Goal: Task Accomplishment & Management: Manage account settings

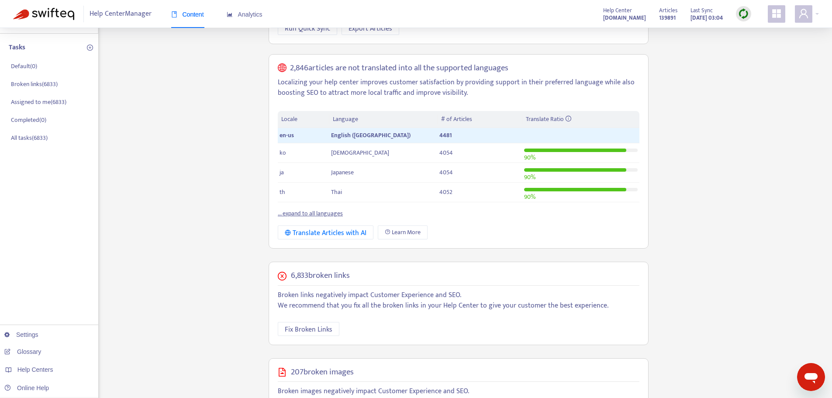
scroll to position [131, 0]
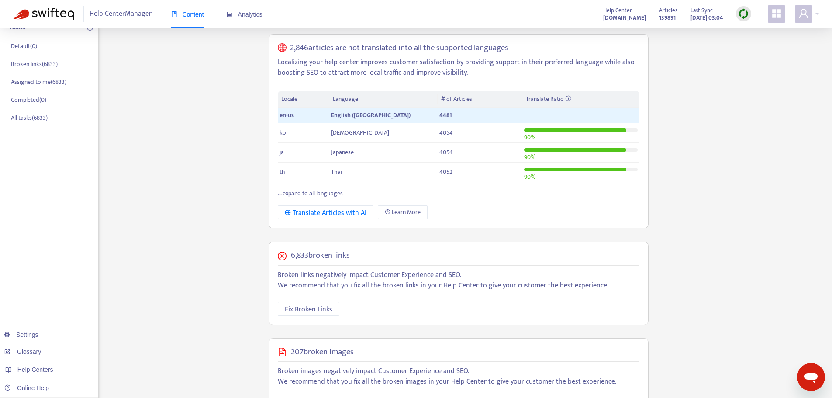
click at [307, 193] on link "... expand to all languages" at bounding box center [310, 193] width 65 height 10
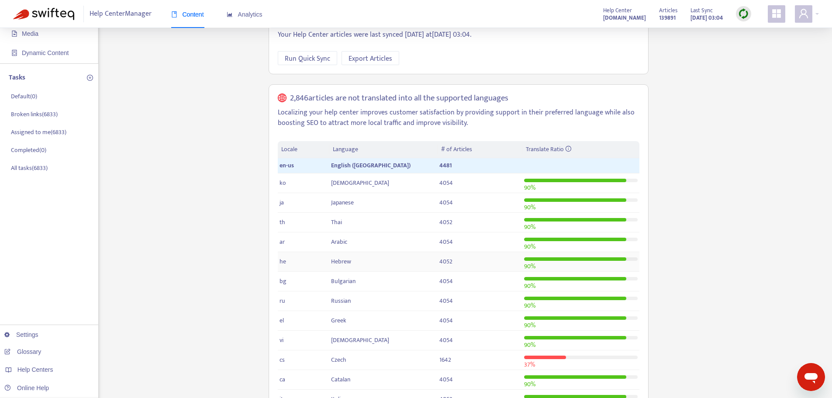
scroll to position [0, 0]
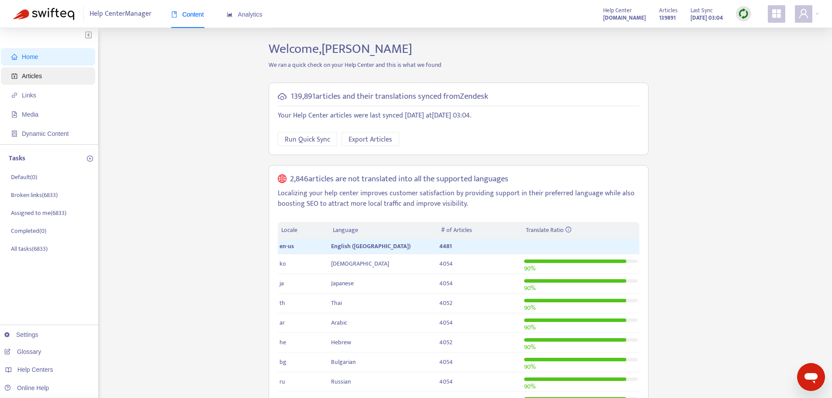
click at [40, 71] on span "Articles" at bounding box center [49, 75] width 77 height 17
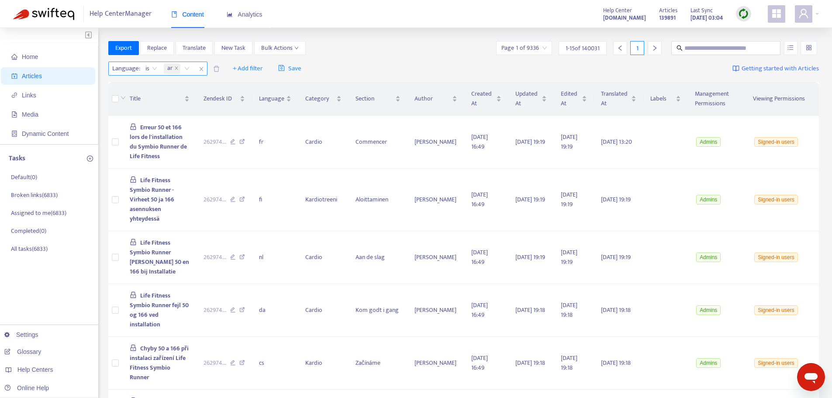
click at [202, 69] on icon "close" at bounding box center [200, 69] width 3 height 4
click at [30, 95] on span "Links" at bounding box center [29, 95] width 14 height 7
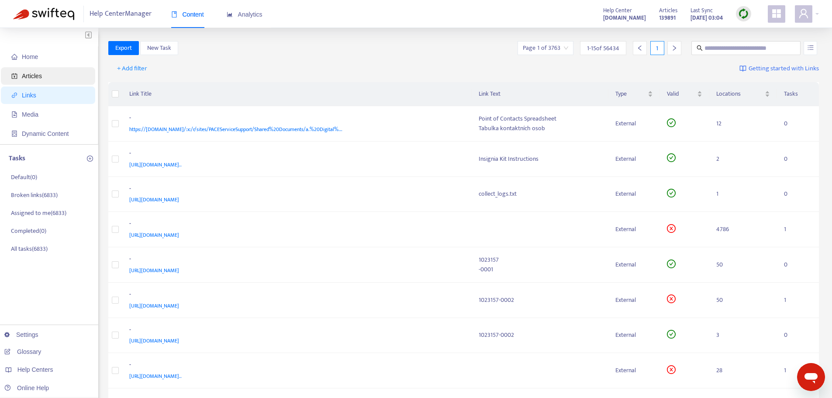
click at [37, 78] on span "Articles" at bounding box center [32, 76] width 20 height 7
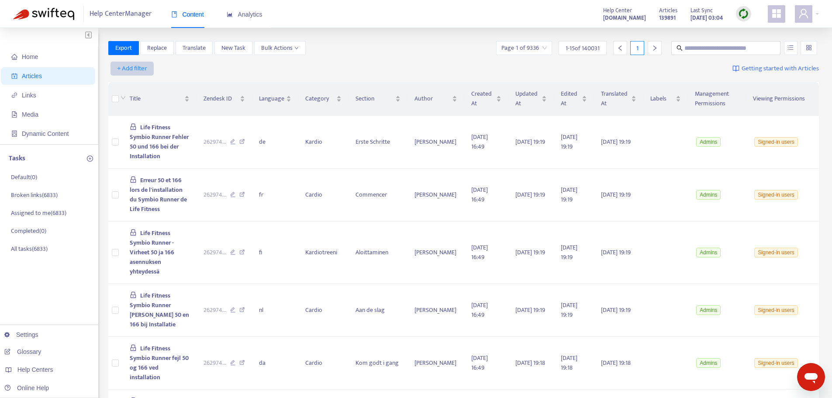
click at [133, 73] on span "+ Add filter" at bounding box center [132, 68] width 30 height 10
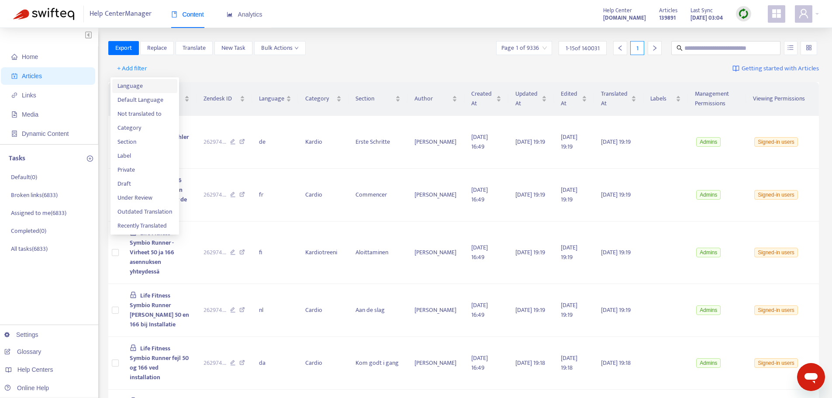
click at [135, 83] on span "Language" at bounding box center [144, 86] width 55 height 10
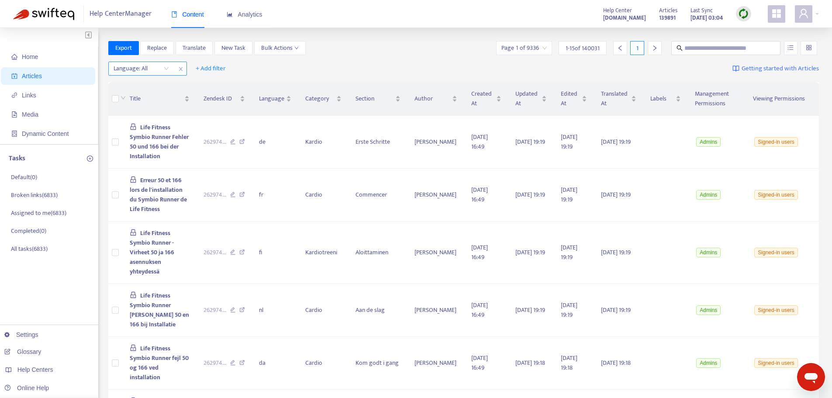
click at [166, 69] on div "Language: All" at bounding box center [141, 68] width 65 height 13
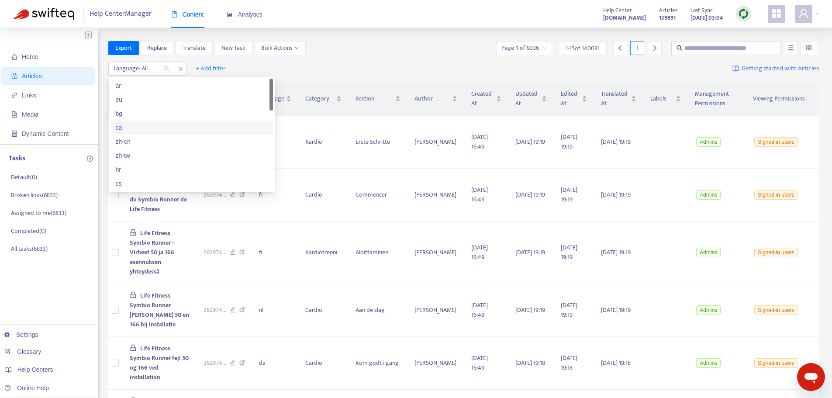
scroll to position [44, 0]
click at [135, 183] on div "en-us" at bounding box center [192, 182] width 152 height 10
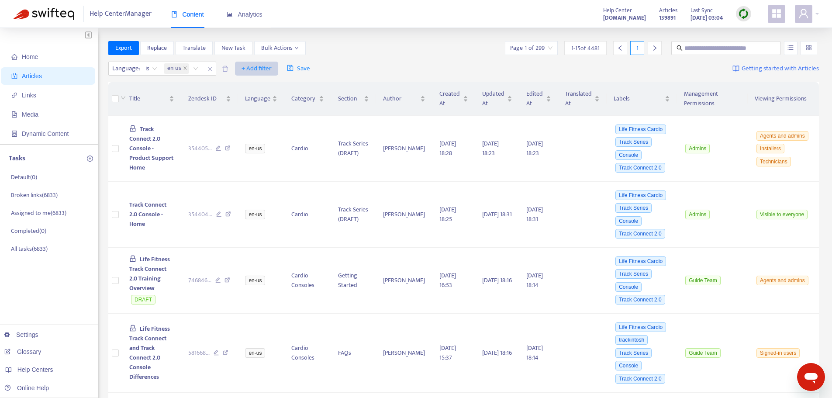
click at [257, 66] on span "+ Add filter" at bounding box center [257, 68] width 30 height 10
click at [268, 98] on span "Not translated to" at bounding box center [269, 100] width 55 height 10
click at [344, 70] on span "+ Add filter" at bounding box center [337, 68] width 30 height 10
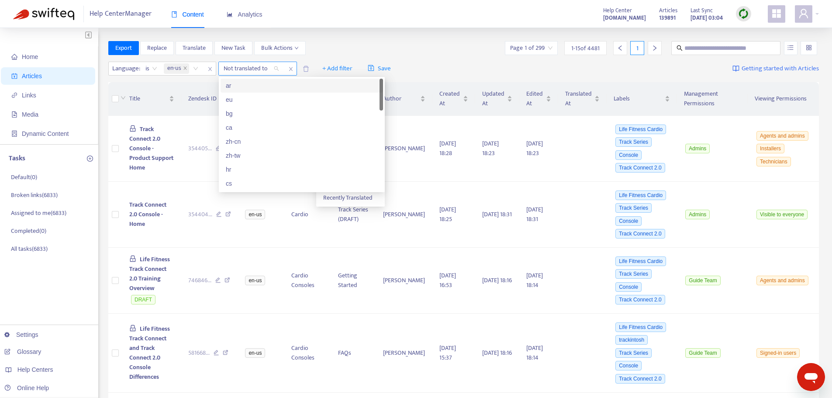
click at [274, 68] on div "Not translated to" at bounding box center [251, 68] width 65 height 13
click at [238, 141] on div "cs" at bounding box center [302, 140] width 152 height 10
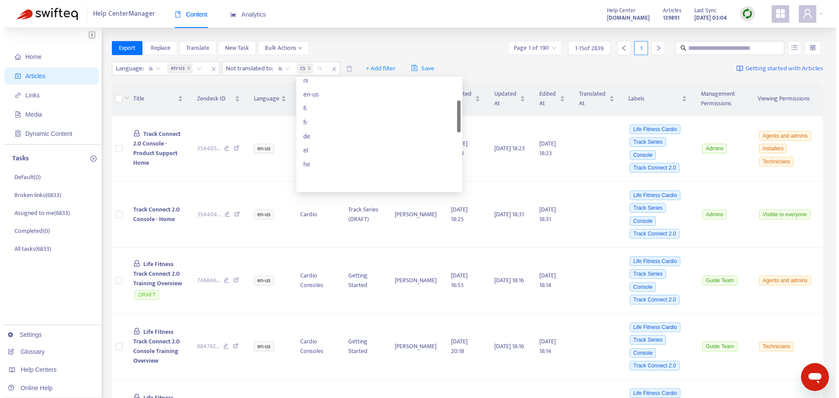
scroll to position [87, 0]
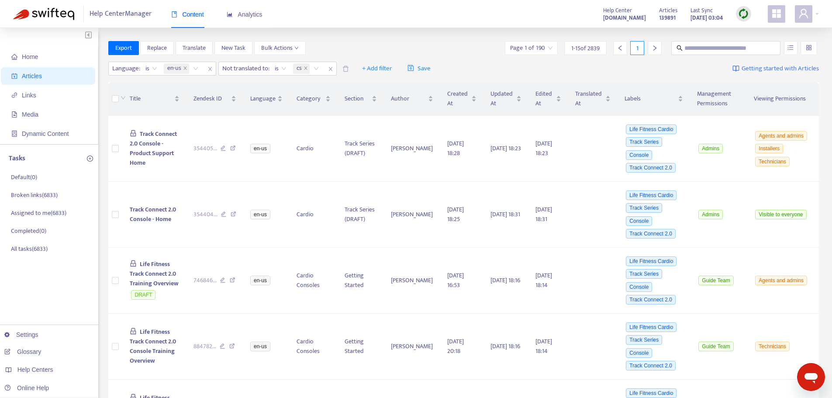
click at [338, 45] on div "Export Replace Translate New Task Bulk Actions Page 1 of 190 1 - 15 of 2839 1" at bounding box center [463, 48] width 711 height 14
click at [391, 66] on span "+ Add filter" at bounding box center [377, 68] width 30 height 10
click at [377, 151] on span "Draft" at bounding box center [391, 156] width 55 height 10
click at [396, 70] on input "search" at bounding box center [371, 68] width 55 height 13
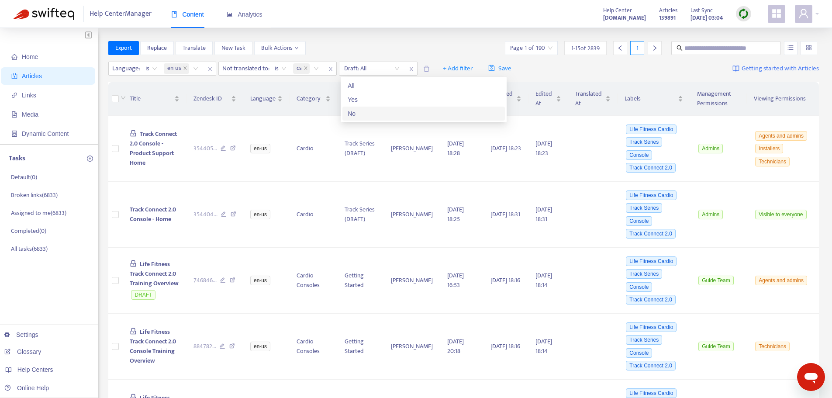
click at [353, 110] on div "No" at bounding box center [424, 114] width 152 height 10
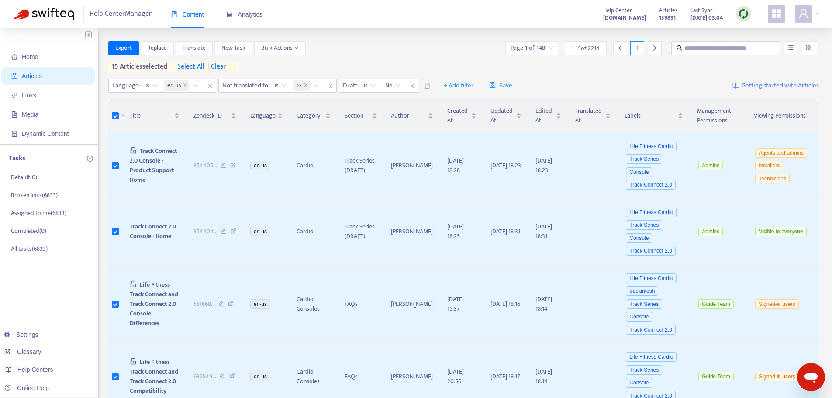
click at [653, 47] on icon "right" at bounding box center [655, 48] width 6 height 6
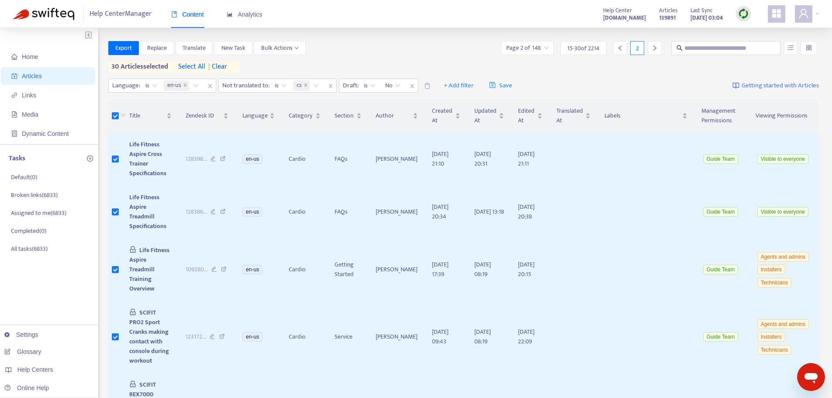
click at [658, 50] on div at bounding box center [655, 48] width 14 height 14
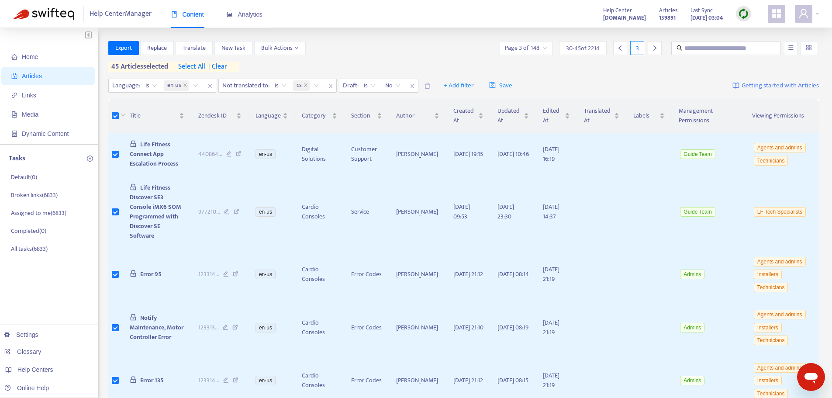
click at [656, 48] on icon "right" at bounding box center [655, 48] width 6 height 6
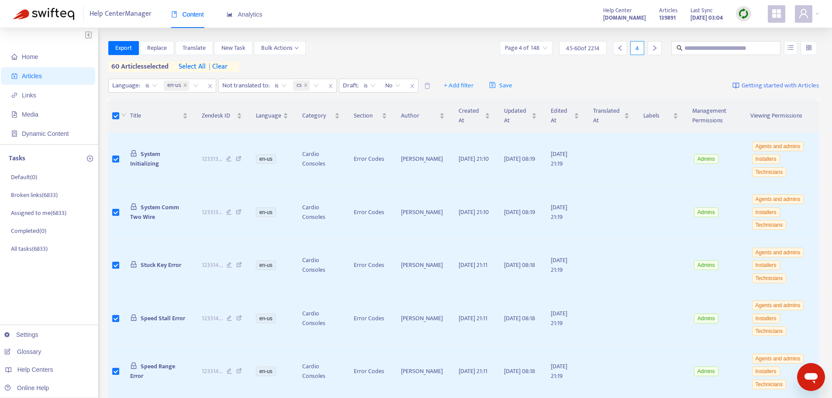
click at [658, 47] on div at bounding box center [655, 48] width 14 height 14
click at [653, 49] on icon "right" at bounding box center [655, 48] width 6 height 6
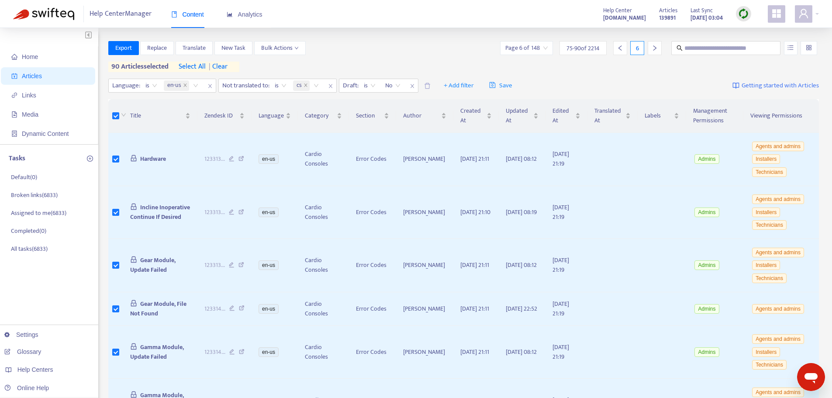
click at [653, 50] on icon "right" at bounding box center [655, 48] width 6 height 6
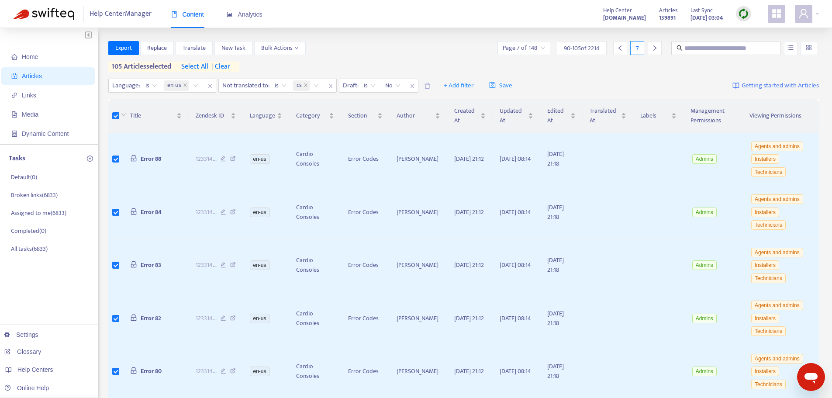
click at [656, 49] on icon "right" at bounding box center [655, 48] width 6 height 6
click at [656, 48] on icon "right" at bounding box center [655, 48] width 6 height 6
click at [655, 51] on icon "right" at bounding box center [655, 48] width 6 height 6
click at [656, 49] on icon "right" at bounding box center [655, 48] width 6 height 6
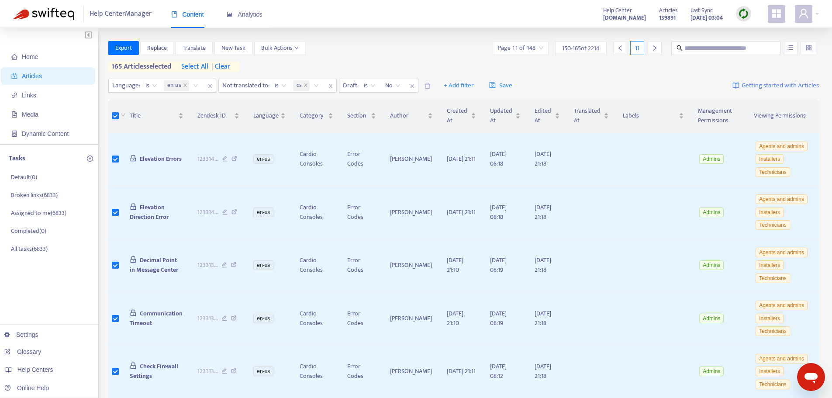
click at [653, 44] on div at bounding box center [655, 48] width 14 height 14
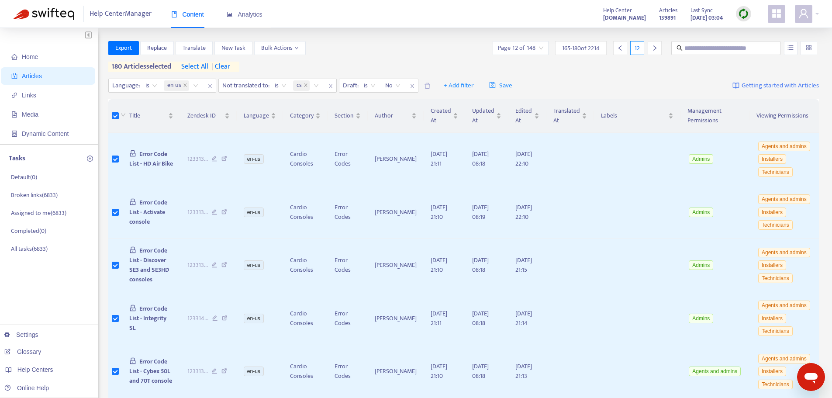
click at [656, 48] on icon "right" at bounding box center [654, 47] width 3 height 5
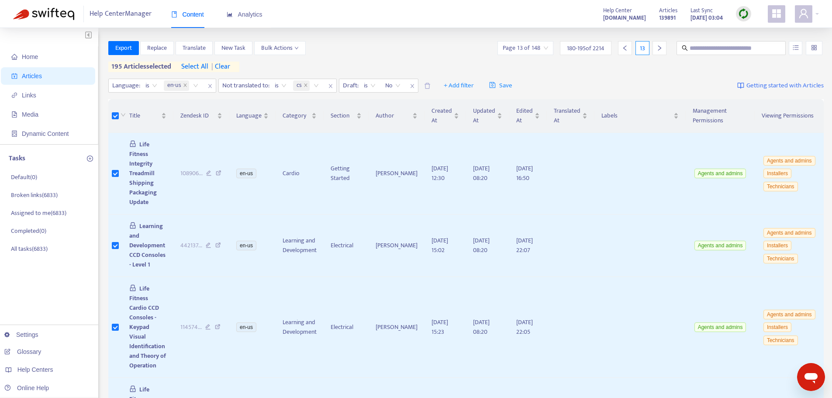
click at [658, 49] on icon "right" at bounding box center [659, 47] width 3 height 5
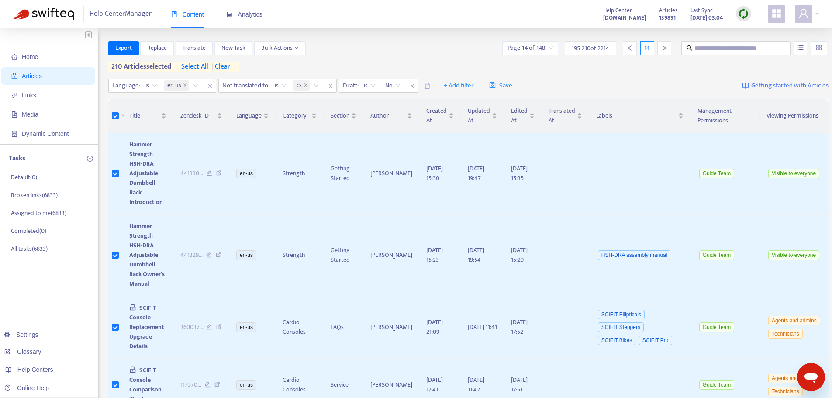
click at [661, 48] on icon "right" at bounding box center [664, 48] width 6 height 6
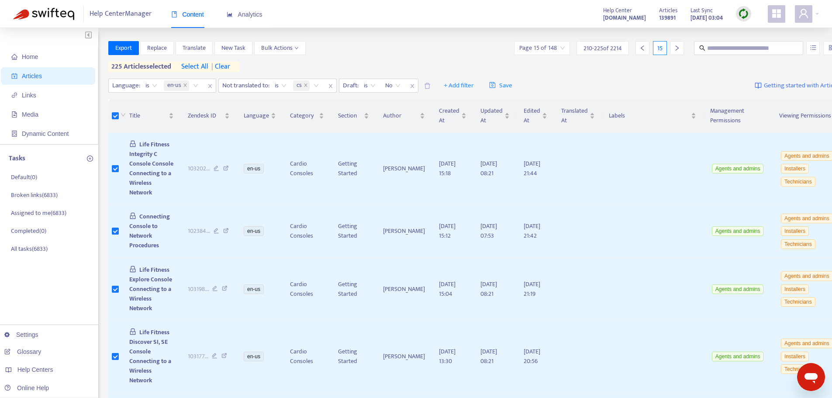
click at [670, 48] on div at bounding box center [677, 48] width 14 height 14
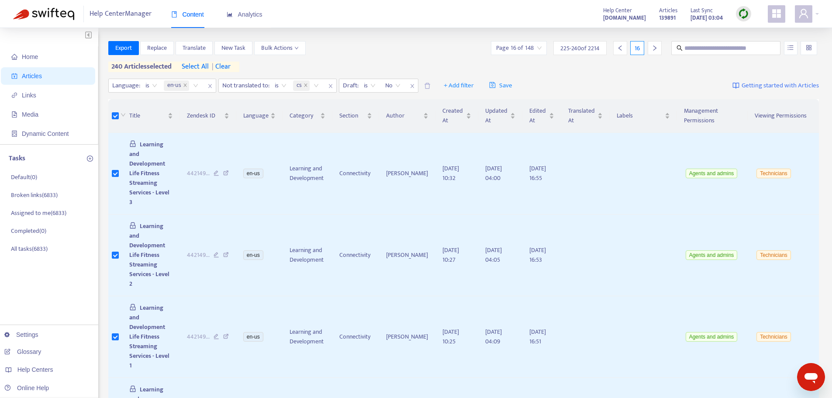
click at [653, 50] on icon "right" at bounding box center [655, 48] width 6 height 6
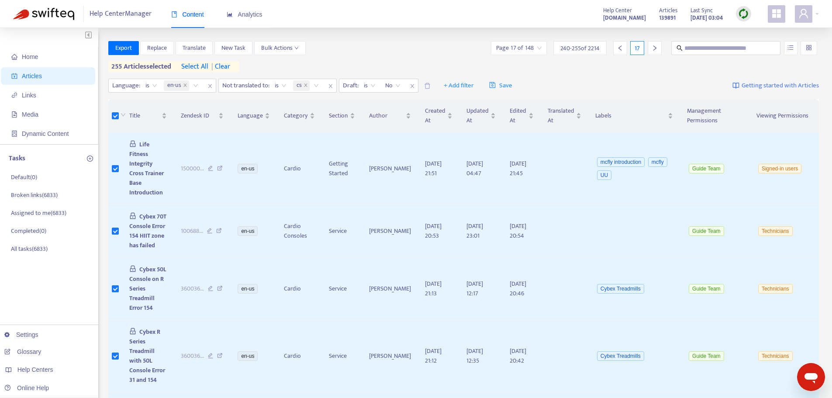
click at [650, 49] on div at bounding box center [655, 48] width 14 height 14
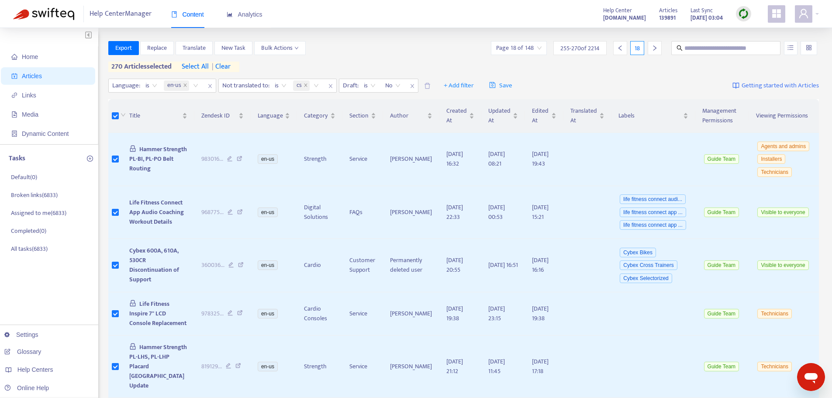
click at [657, 49] on icon "right" at bounding box center [655, 48] width 6 height 6
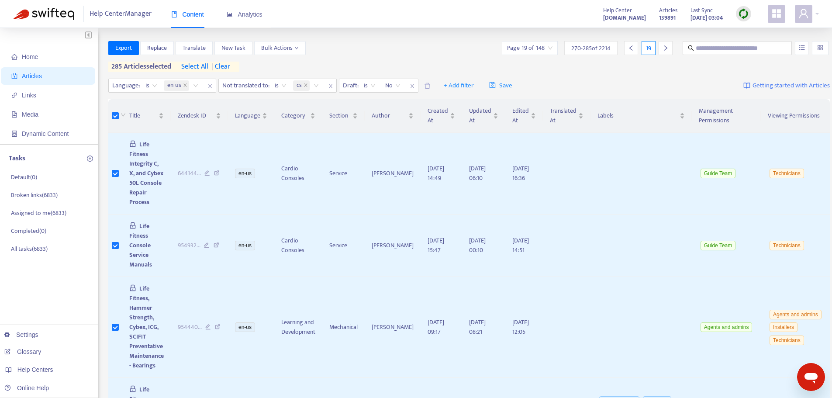
click at [663, 46] on icon "right" at bounding box center [666, 48] width 6 height 6
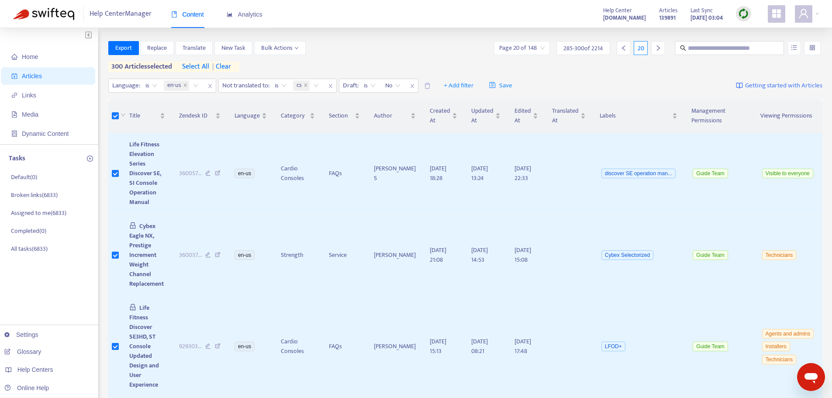
click at [655, 50] on icon "right" at bounding box center [658, 48] width 6 height 6
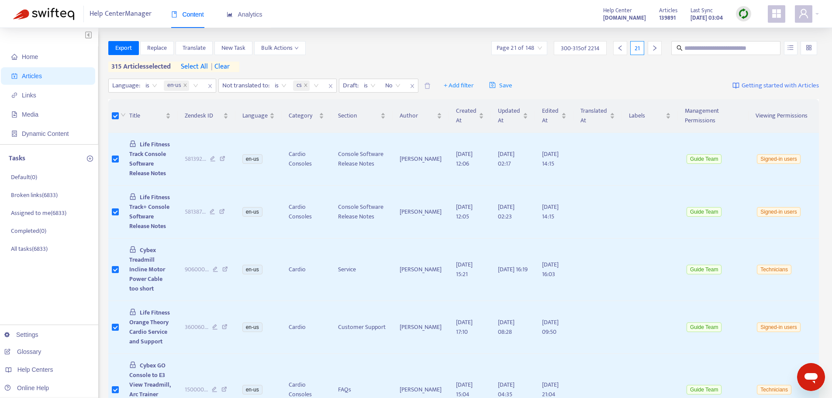
click at [653, 52] on div at bounding box center [655, 48] width 14 height 14
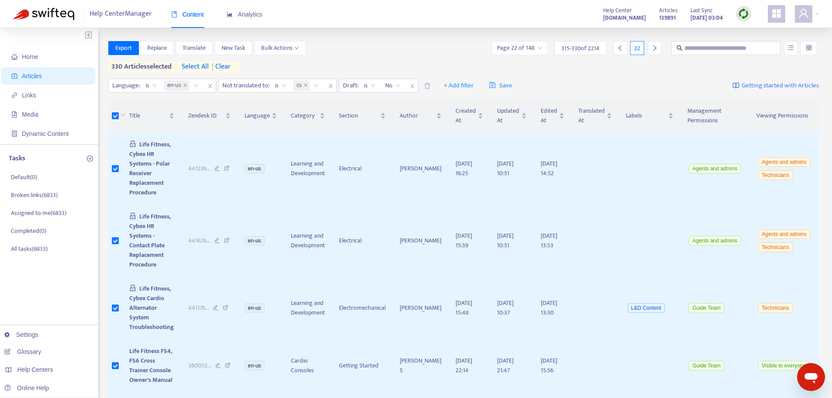
click at [660, 48] on div at bounding box center [655, 48] width 14 height 14
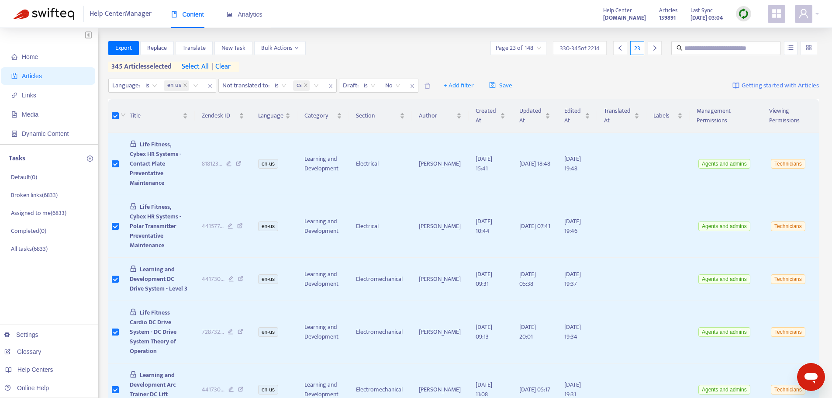
click at [658, 48] on div at bounding box center [655, 48] width 14 height 14
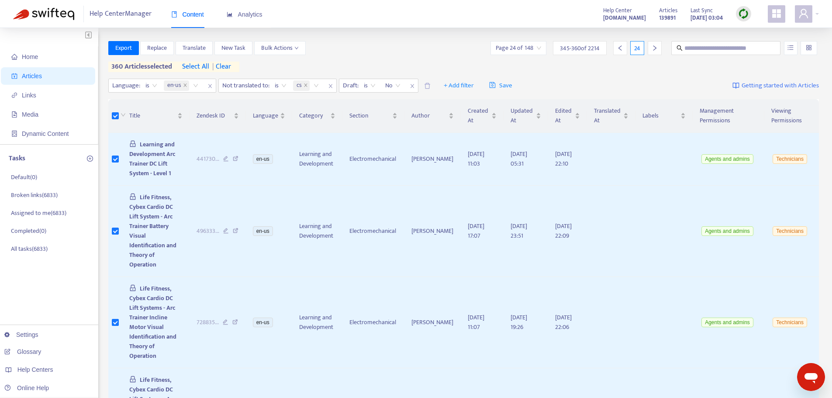
click at [656, 48] on icon "right" at bounding box center [655, 48] width 6 height 6
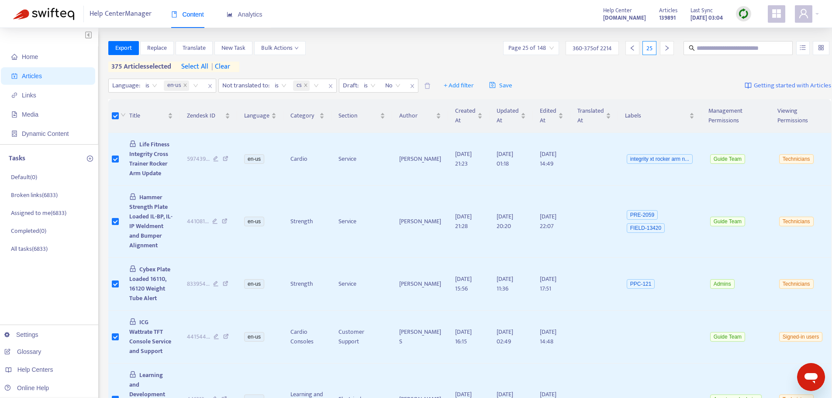
click at [664, 49] on icon "right" at bounding box center [667, 48] width 6 height 6
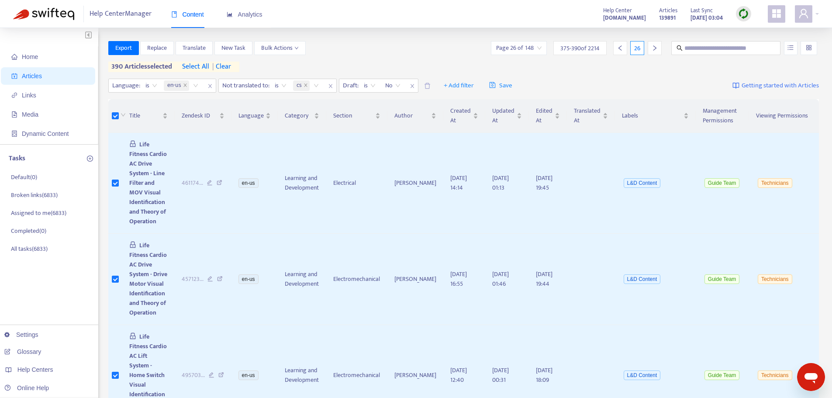
click at [649, 48] on div at bounding box center [655, 48] width 14 height 14
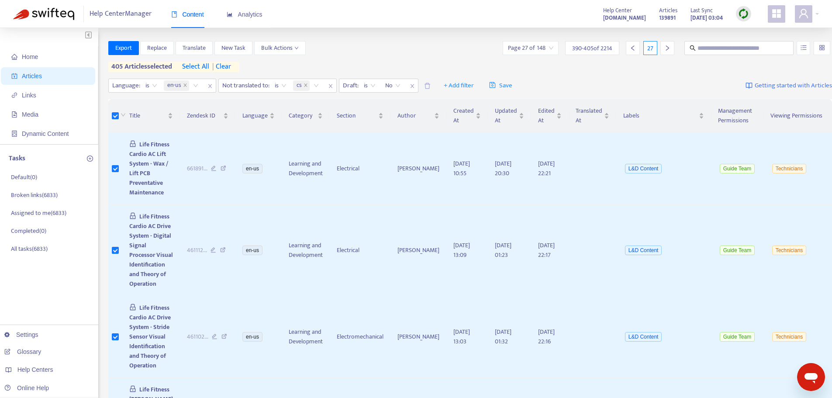
click at [664, 47] on icon "right" at bounding box center [667, 48] width 6 height 6
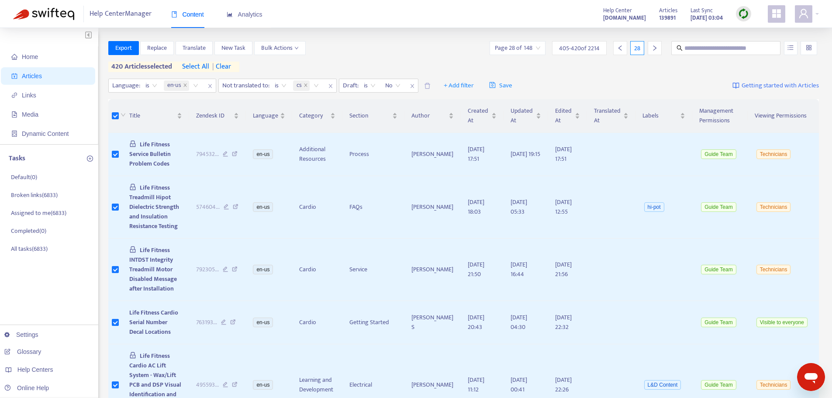
click at [652, 49] on icon "right" at bounding box center [655, 48] width 6 height 6
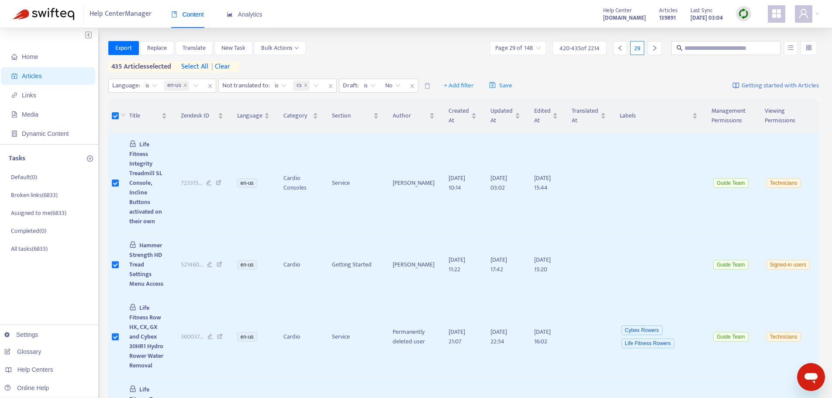
click at [653, 50] on icon "right" at bounding box center [654, 47] width 3 height 5
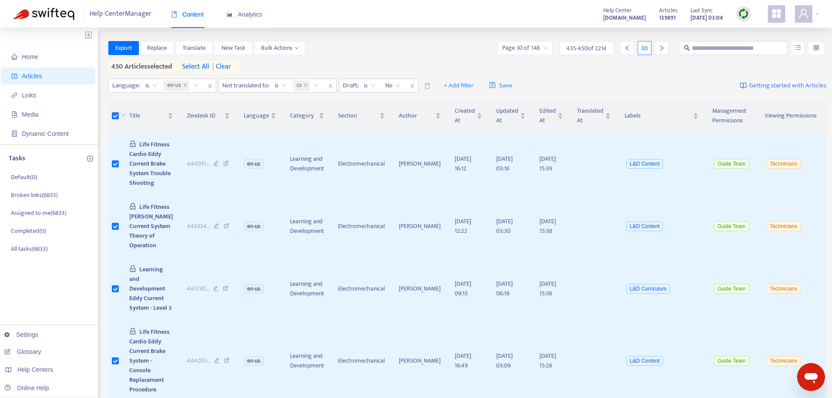
click at [655, 48] on div at bounding box center [662, 48] width 14 height 14
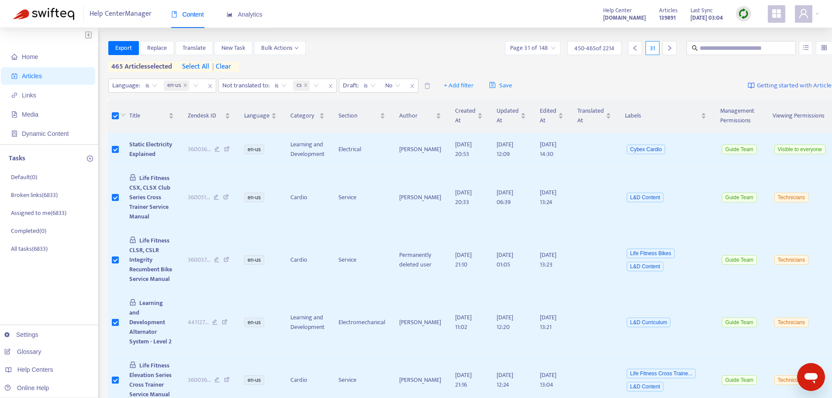
click at [667, 49] on icon "right" at bounding box center [670, 48] width 6 height 6
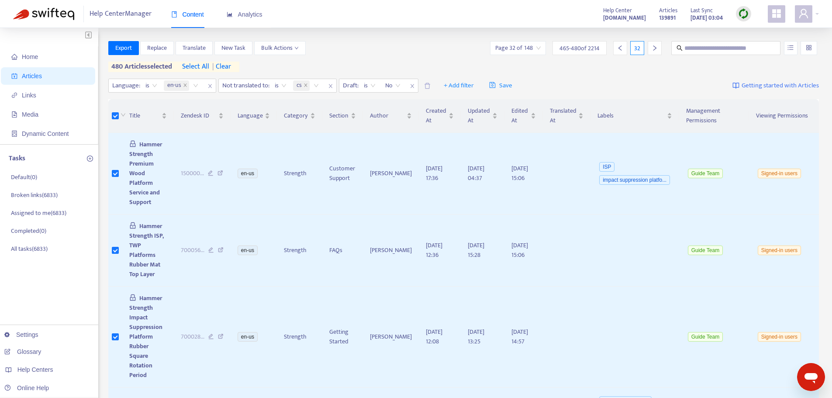
click at [659, 49] on div at bounding box center [655, 48] width 14 height 14
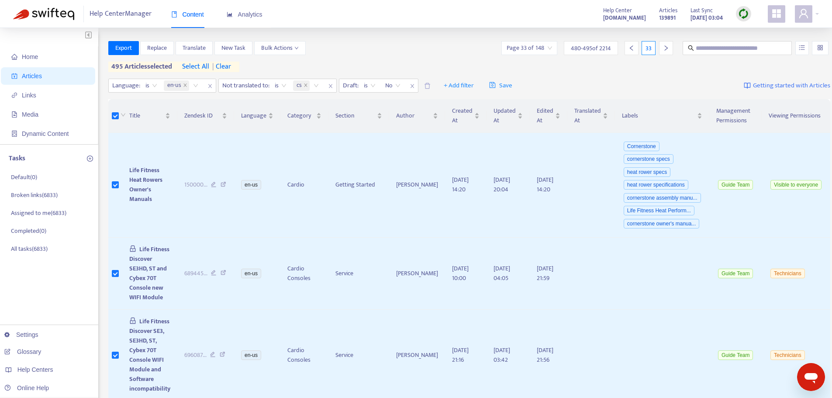
click at [664, 47] on div "Page 33 of 148 480 - 495 of 2214 33" at bounding box center [590, 48] width 178 height 14
click at [660, 48] on div at bounding box center [666, 48] width 14 height 14
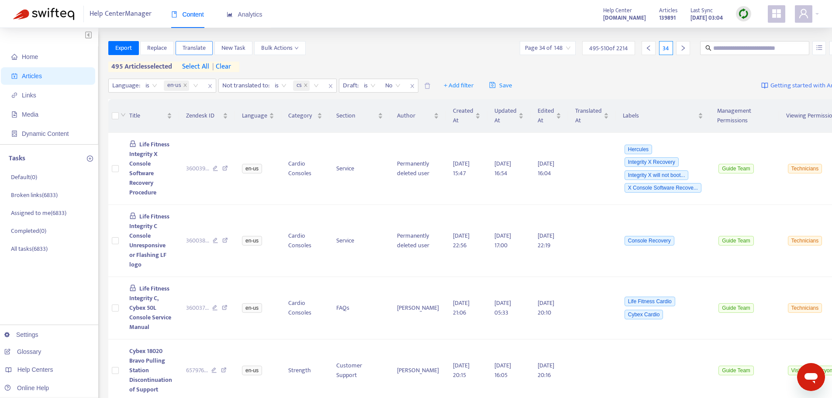
click at [191, 45] on span "Translate" at bounding box center [194, 48] width 23 height 10
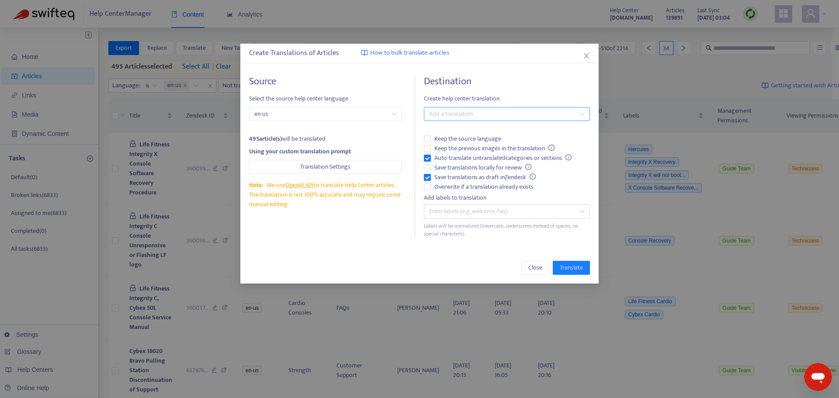
click at [459, 115] on div at bounding box center [502, 114] width 153 height 10
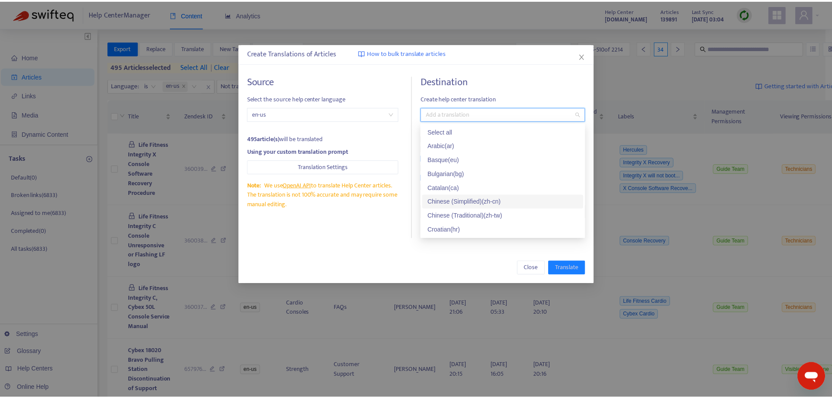
scroll to position [44, 0]
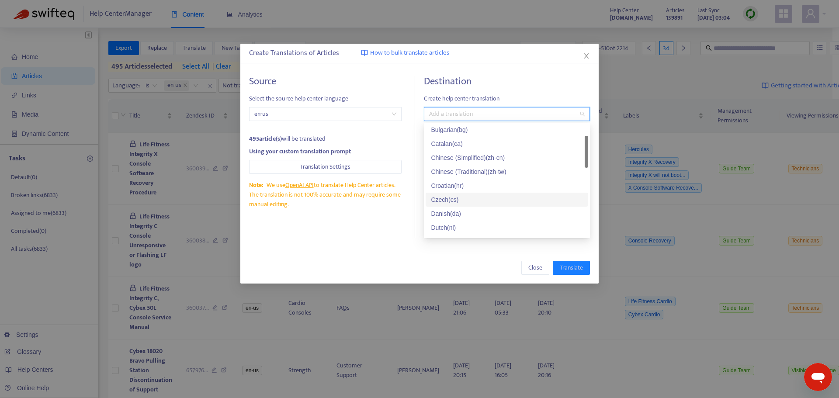
click at [451, 197] on div "Czech ( cs )" at bounding box center [507, 200] width 152 height 10
click at [387, 231] on div "Source Select the source help center language en-us 495 article(s) will be tran…" at bounding box center [332, 157] width 166 height 162
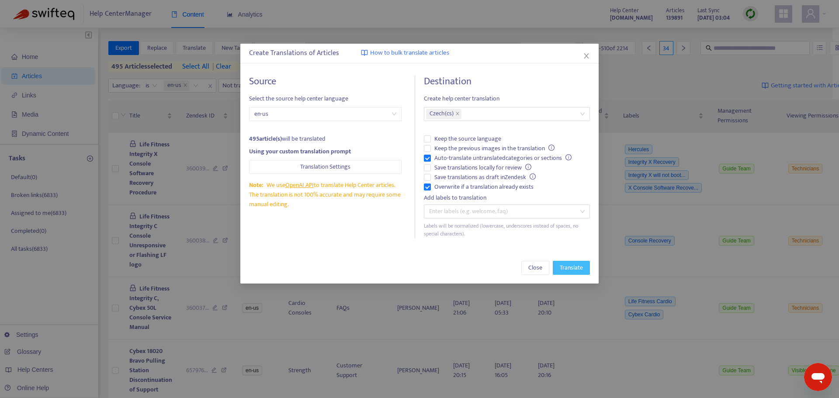
click at [571, 269] on span "Translate" at bounding box center [570, 268] width 23 height 10
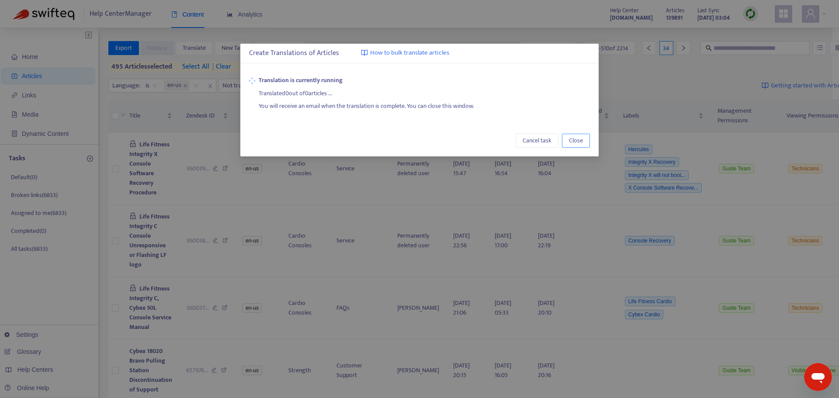
click at [577, 145] on span "Close" at bounding box center [576, 141] width 14 height 10
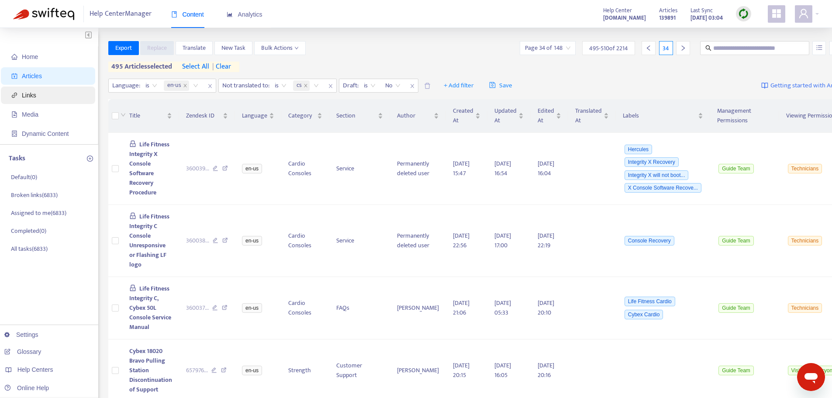
click at [37, 97] on span "Links" at bounding box center [49, 94] width 77 height 17
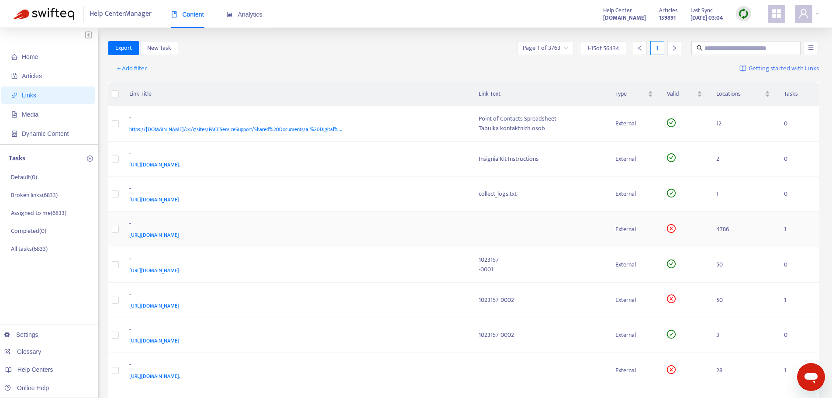
click at [179, 235] on span "[URL][DOMAIN_NAME]" at bounding box center [154, 235] width 50 height 9
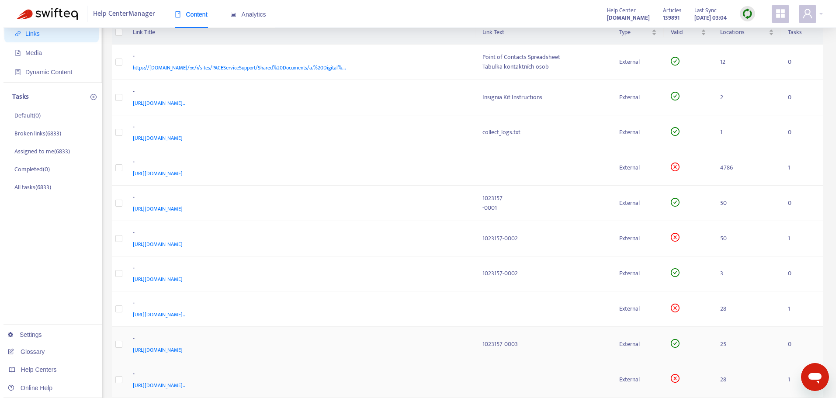
scroll to position [0, 0]
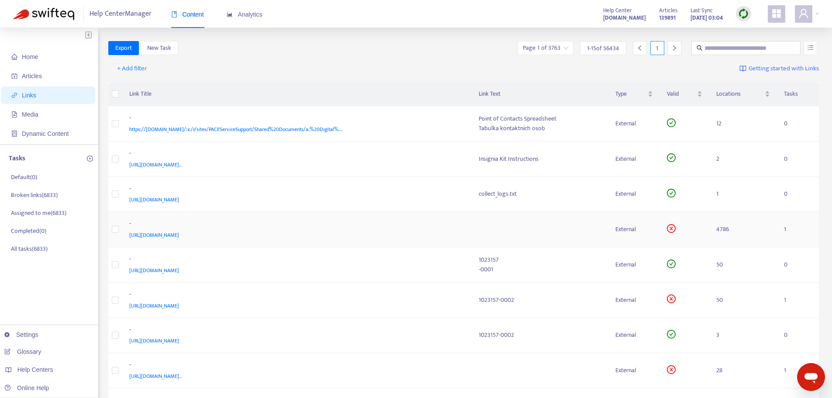
click at [728, 229] on td "4786" at bounding box center [743, 229] width 68 height 35
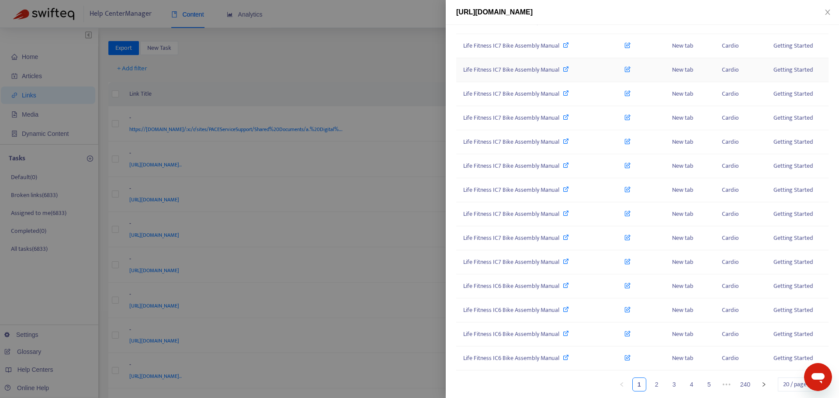
scroll to position [261, 0]
click at [685, 386] on link "4" at bounding box center [691, 383] width 13 height 13
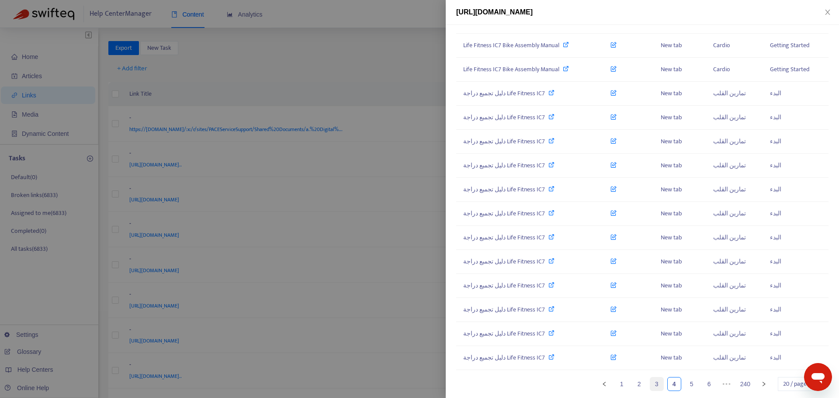
click at [651, 385] on link "3" at bounding box center [656, 383] width 13 height 13
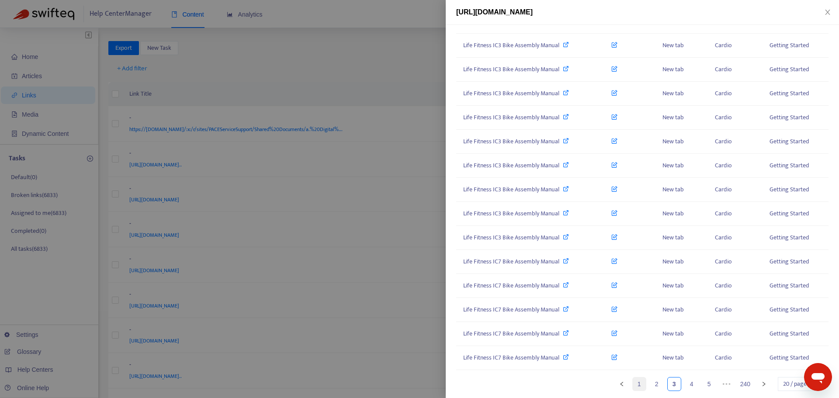
click at [632, 385] on link "1" at bounding box center [638, 383] width 13 height 13
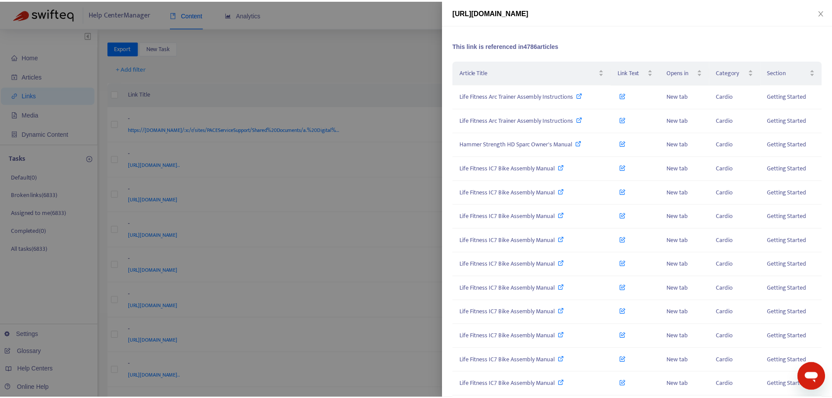
scroll to position [0, 0]
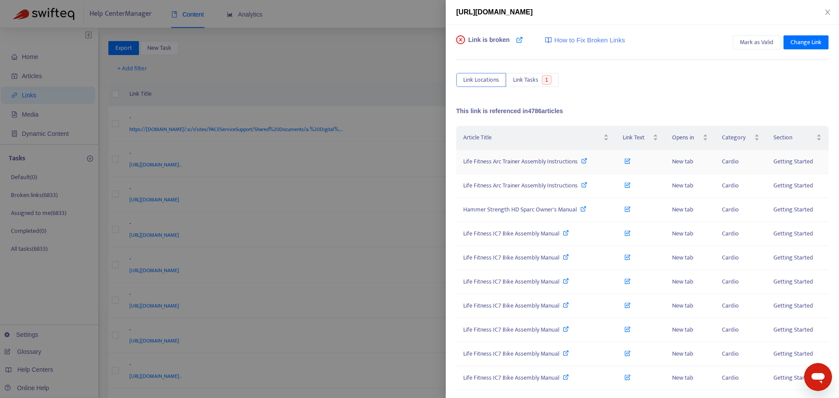
click at [556, 162] on span "Life Fitness Arc Trainer Assembly Instructions" at bounding box center [520, 161] width 114 height 10
click at [577, 41] on span "How to Fix Broken Links" at bounding box center [589, 40] width 71 height 10
click at [524, 81] on span "Link Tasks" at bounding box center [525, 80] width 25 height 10
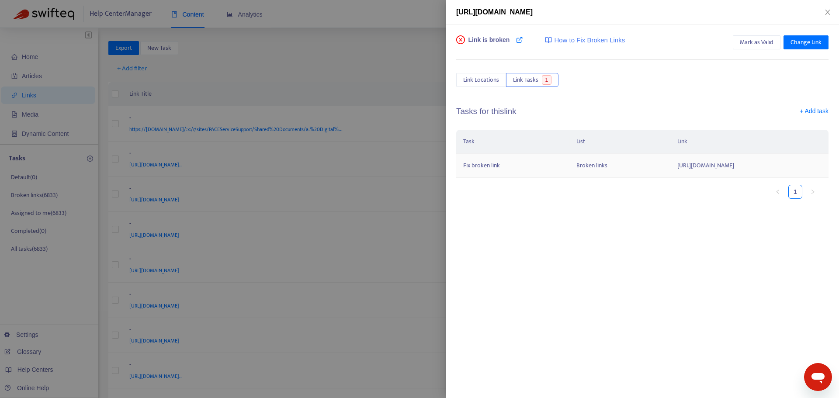
click at [716, 167] on td "[URL][DOMAIN_NAME]" at bounding box center [749, 166] width 158 height 24
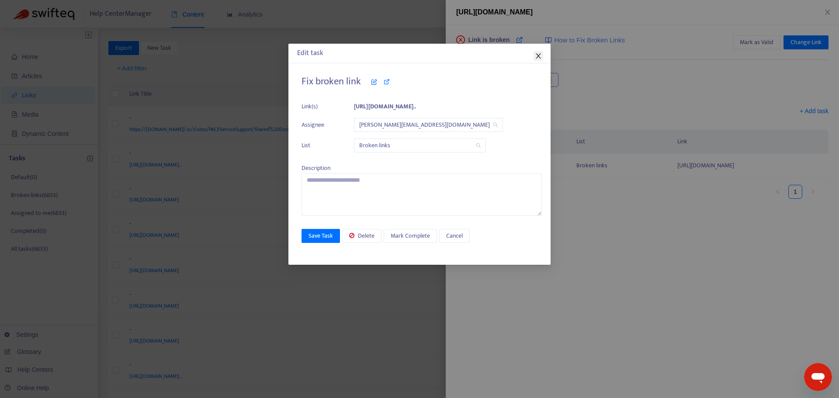
click at [539, 55] on icon "close" at bounding box center [538, 55] width 7 height 7
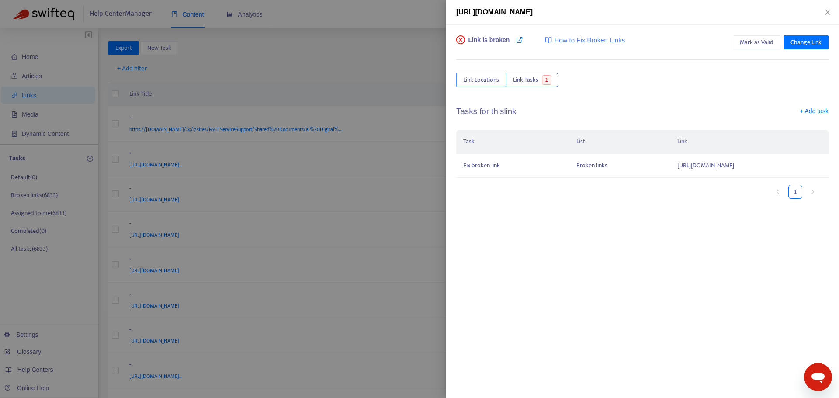
click at [486, 81] on span "Link Locations" at bounding box center [481, 80] width 36 height 10
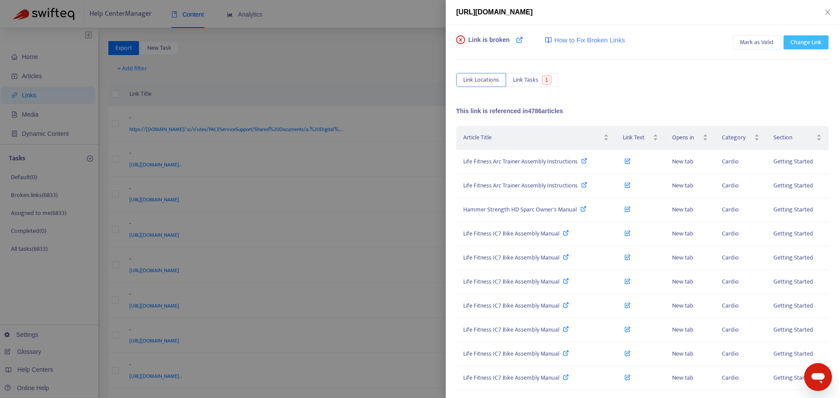
click at [794, 42] on span "Change Link" at bounding box center [805, 43] width 31 height 10
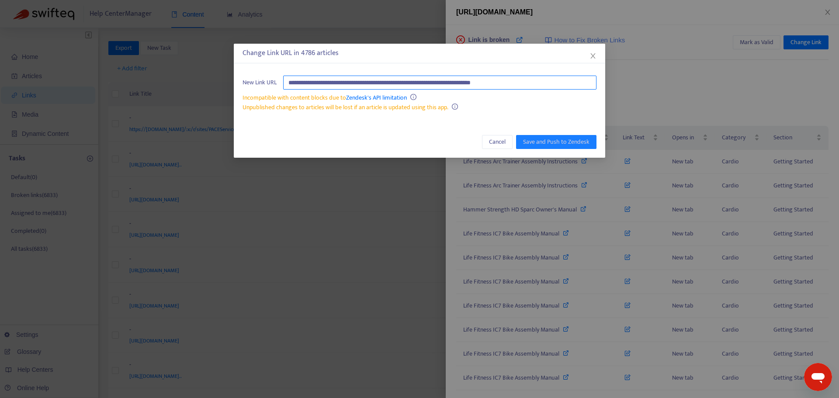
click at [490, 83] on input "**********" at bounding box center [439, 83] width 313 height 14
click at [490, 84] on input "**********" at bounding box center [439, 83] width 313 height 14
type input "**********"
click at [560, 142] on span "Save and Push to Zendesk" at bounding box center [556, 142] width 66 height 10
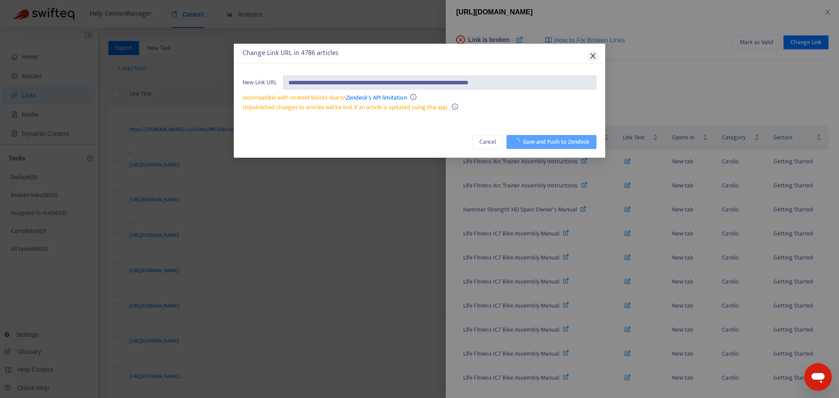
click at [591, 55] on icon "close" at bounding box center [592, 55] width 7 height 7
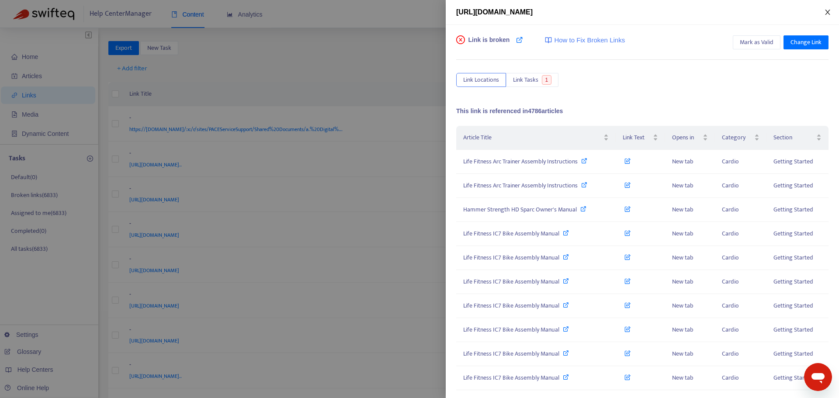
click at [825, 8] on button "Close" at bounding box center [827, 12] width 12 height 8
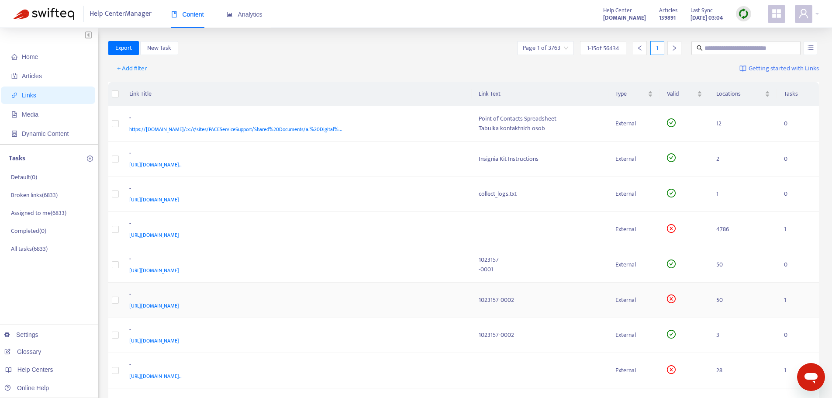
click at [179, 307] on span "https://kb.cybexintl.com/Assembly_Manuals/Arc_Trainer/Integrity_Plus/1023157-00…" at bounding box center [154, 305] width 50 height 9
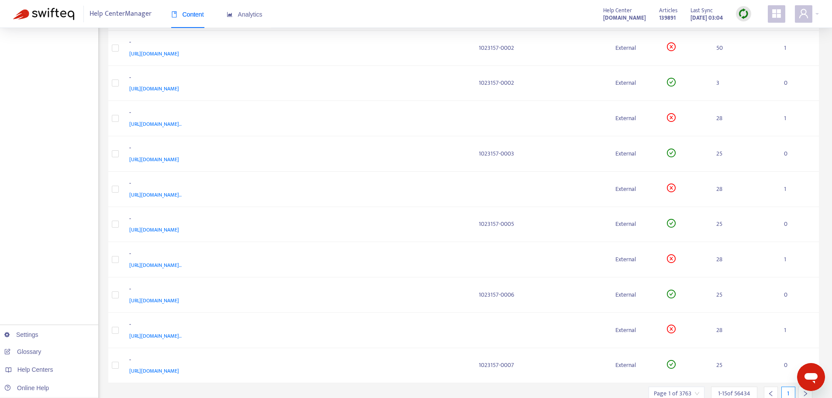
scroll to position [286, 0]
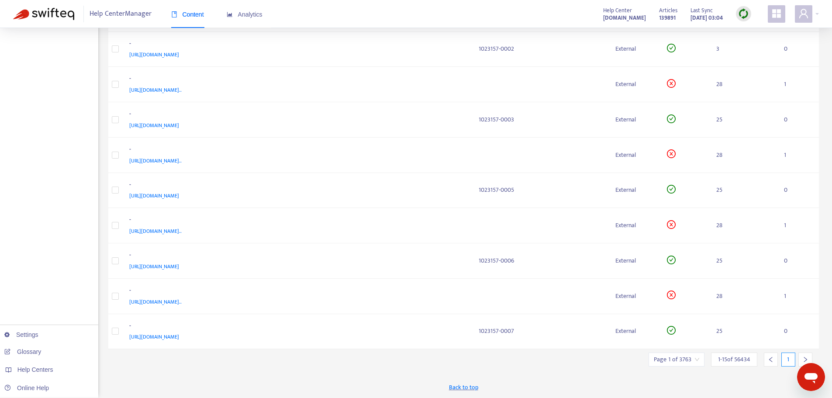
click at [808, 361] on icon "right" at bounding box center [805, 359] width 6 height 6
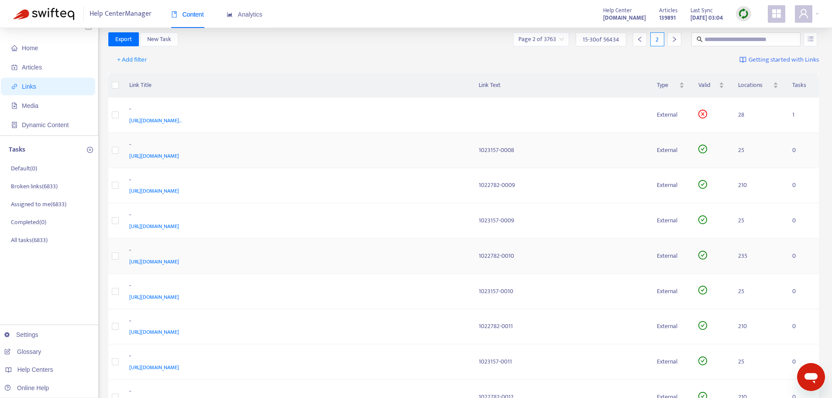
scroll to position [0, 0]
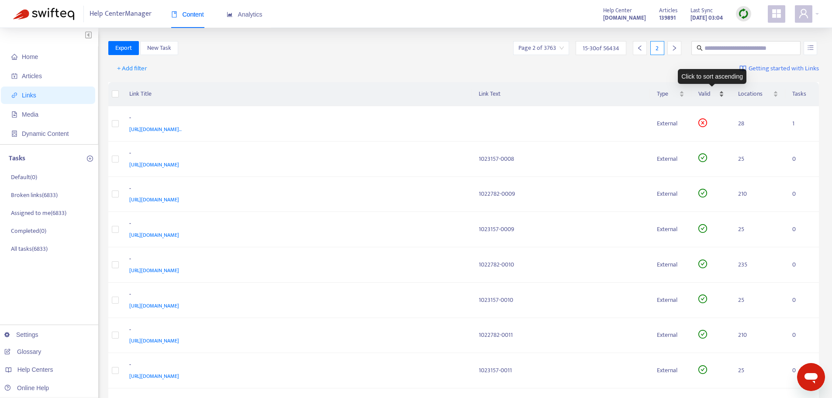
click at [709, 91] on span "Valid" at bounding box center [707, 94] width 19 height 10
click at [721, 96] on div "Valid" at bounding box center [711, 94] width 26 height 10
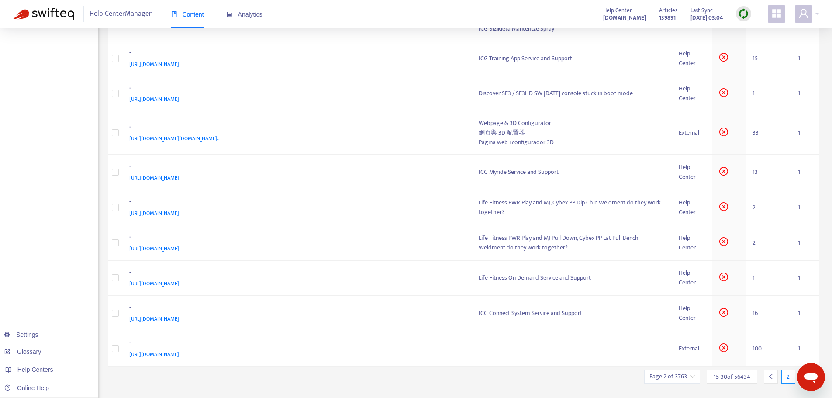
scroll to position [302, 0]
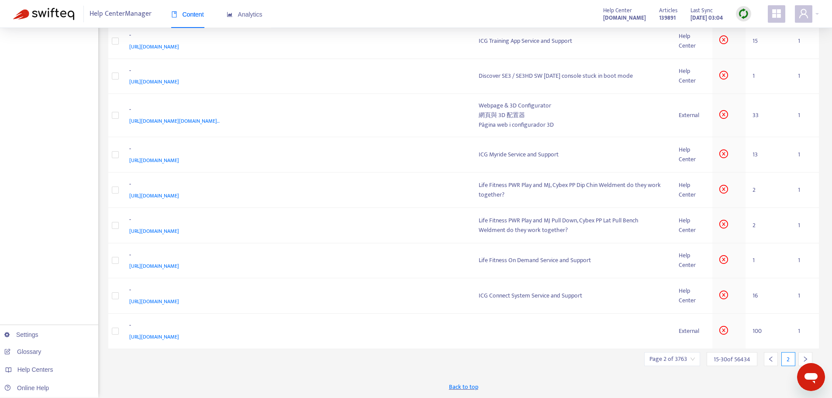
click at [804, 360] on icon "right" at bounding box center [805, 359] width 6 height 6
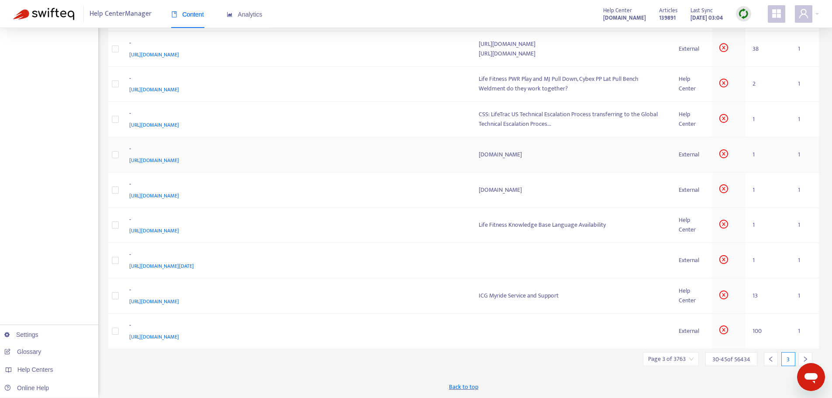
scroll to position [294, 0]
click at [805, 359] on icon "right" at bounding box center [805, 359] width 6 height 6
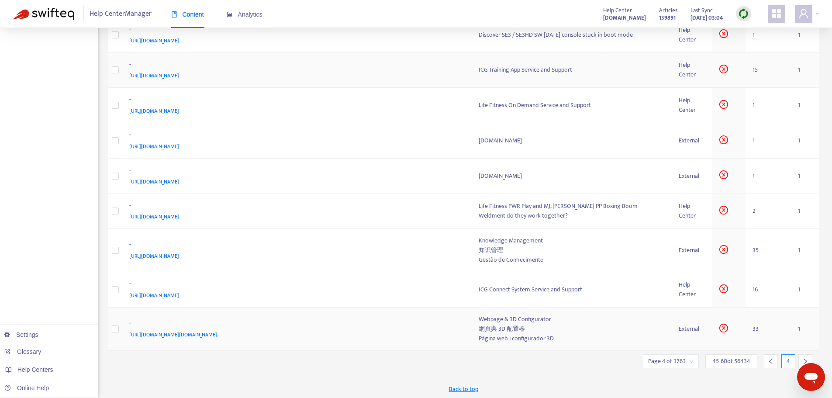
scroll to position [310, 0]
click at [805, 360] on icon "right" at bounding box center [805, 359] width 6 height 6
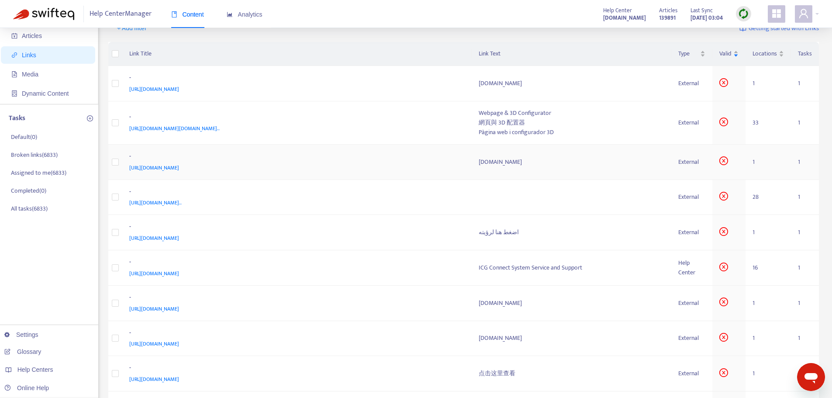
scroll to position [0, 0]
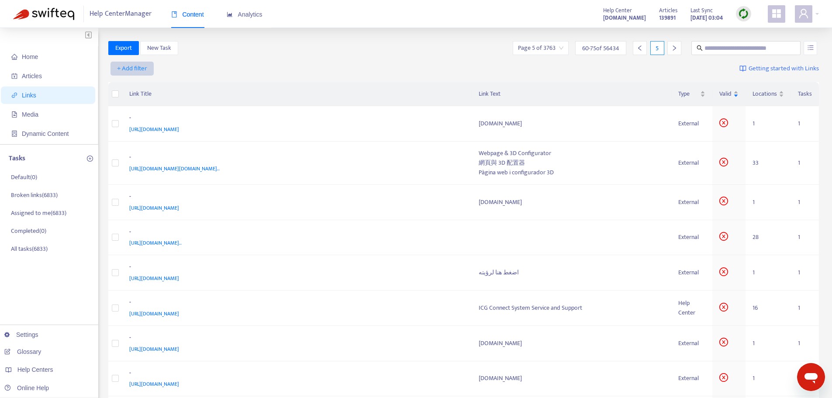
click at [135, 66] on span "+ Add filter" at bounding box center [132, 68] width 30 height 10
click at [133, 131] on span "Valid" at bounding box center [132, 128] width 30 height 10
click at [170, 69] on div "Valid: All" at bounding box center [141, 68] width 65 height 13
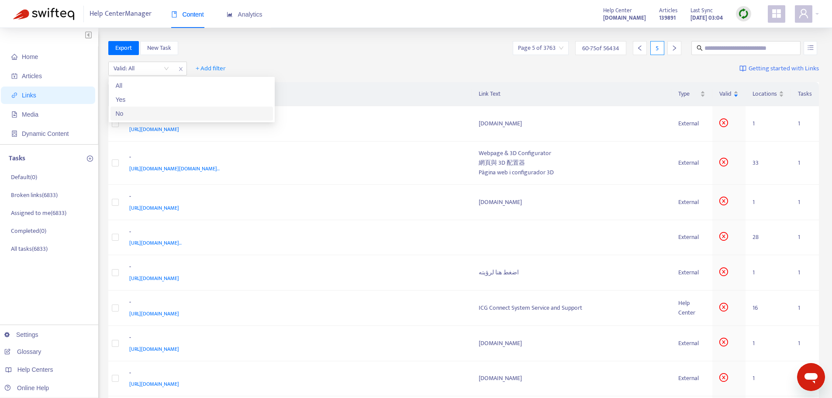
click at [124, 114] on div "No" at bounding box center [192, 114] width 152 height 10
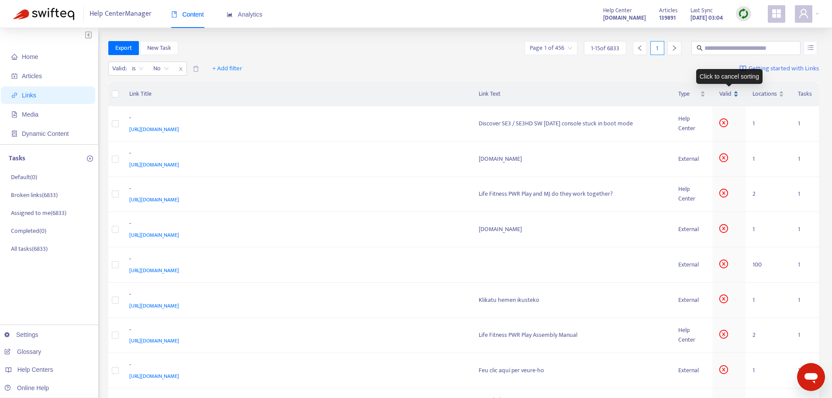
click at [737, 96] on div "Valid" at bounding box center [728, 94] width 19 height 10
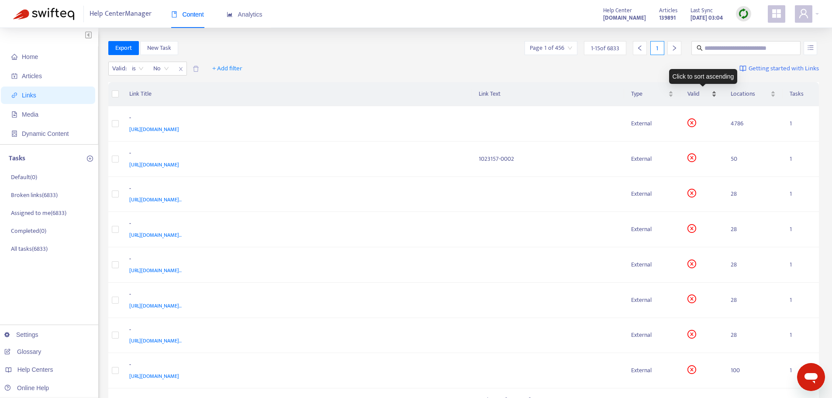
click at [715, 97] on div "Valid" at bounding box center [701, 94] width 29 height 10
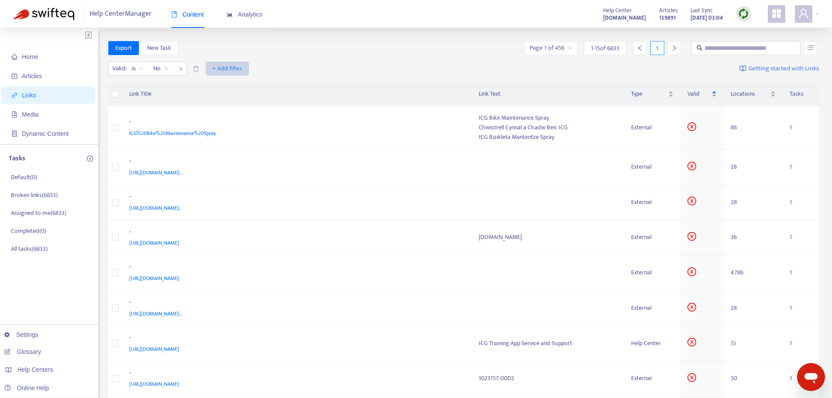
click at [228, 67] on span "+ Add filter" at bounding box center [227, 68] width 30 height 10
click at [226, 84] on span "Language" at bounding box center [228, 86] width 30 height 10
click at [249, 67] on div "Language: All" at bounding box center [222, 68] width 65 height 13
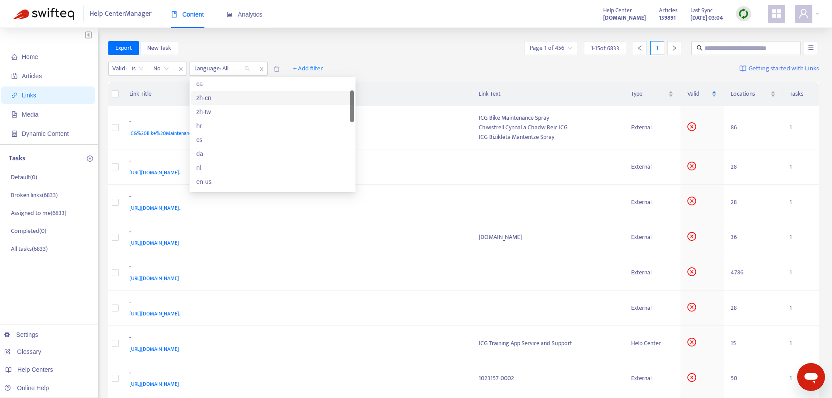
scroll to position [87, 0]
click at [213, 138] on div "en-us" at bounding box center [273, 138] width 152 height 10
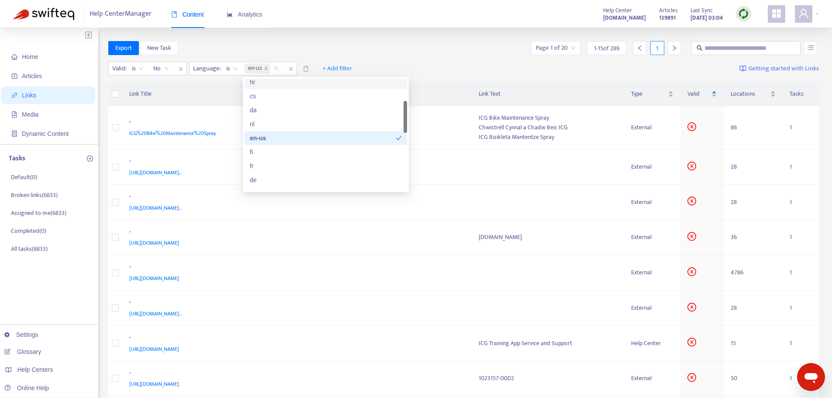
click at [389, 56] on div "Export New Task Page 1 of 20 1 - 15 of 289 1" at bounding box center [463, 49] width 711 height 17
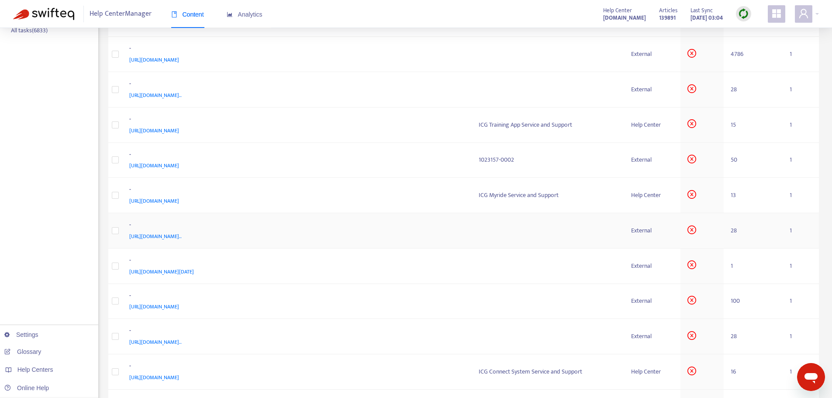
scroll to position [302, 0]
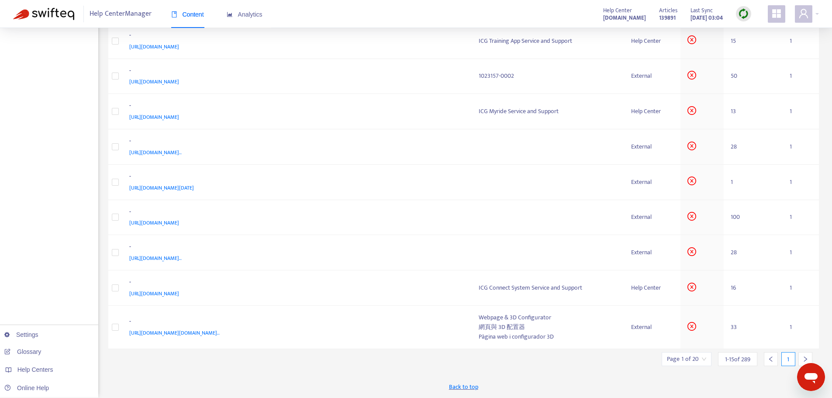
click at [803, 359] on icon "right" at bounding box center [805, 359] width 6 height 6
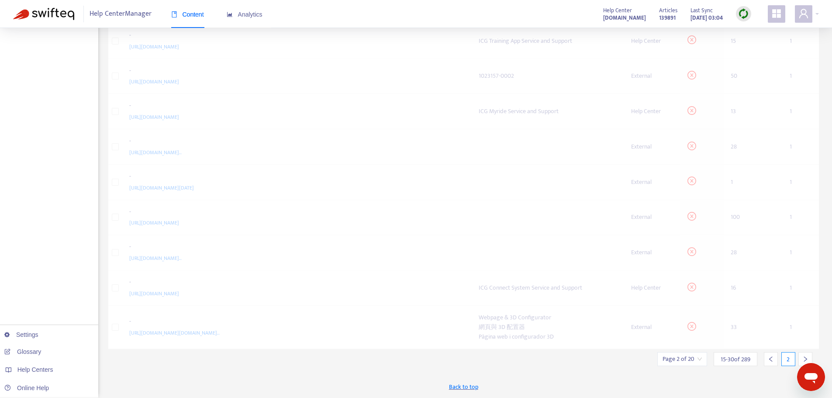
scroll to position [294, 0]
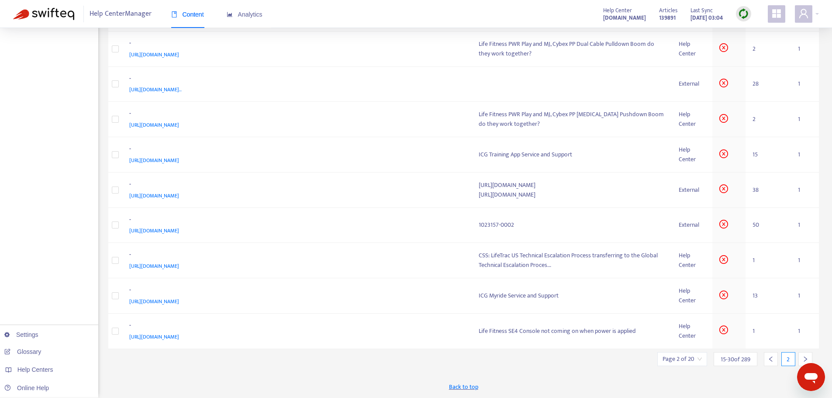
click at [803, 359] on icon "right" at bounding box center [805, 359] width 6 height 6
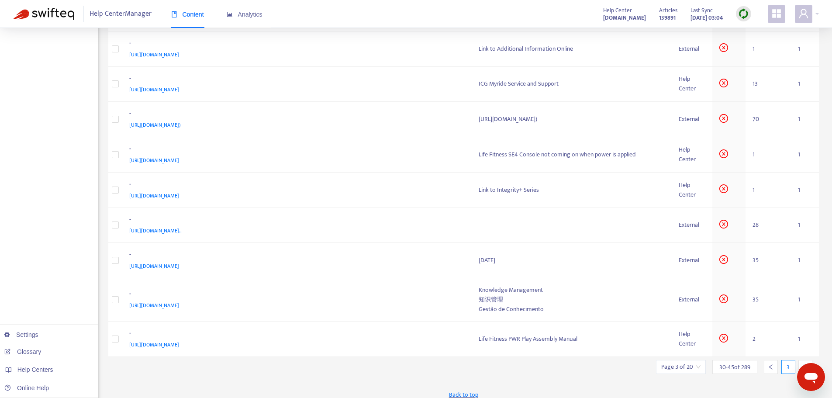
scroll to position [302, 0]
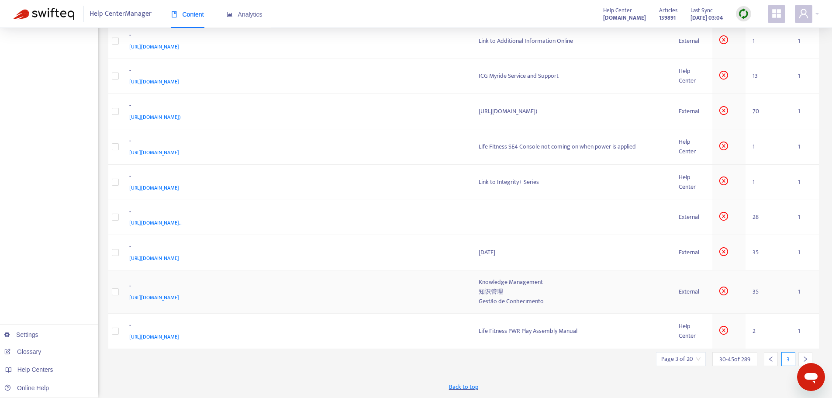
click at [179, 297] on span "https://lifefitness9512.zendesk.com/knowledge/lists/default/1/1?brand_id=360000…" at bounding box center [154, 297] width 50 height 9
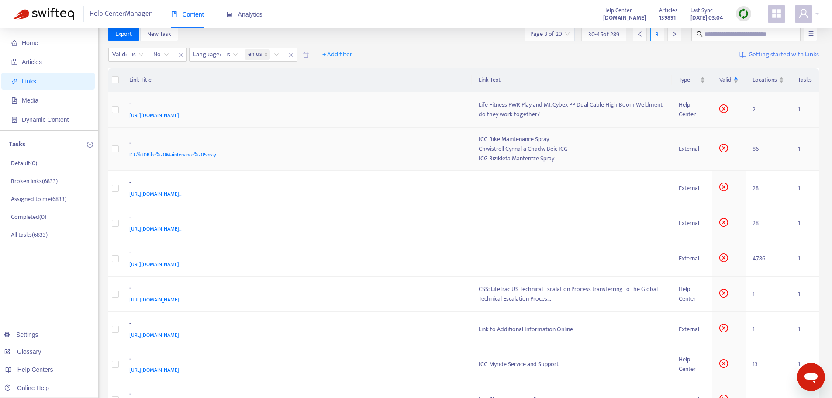
scroll to position [0, 0]
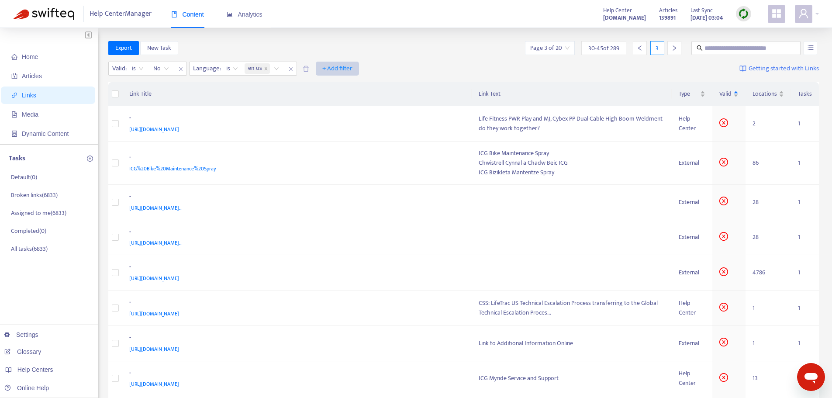
click at [350, 68] on span "+ Add filter" at bounding box center [337, 68] width 30 height 10
click at [332, 126] on span "Draft" at bounding box center [338, 128] width 30 height 10
click at [356, 67] on input "search" at bounding box center [331, 68] width 55 height 13
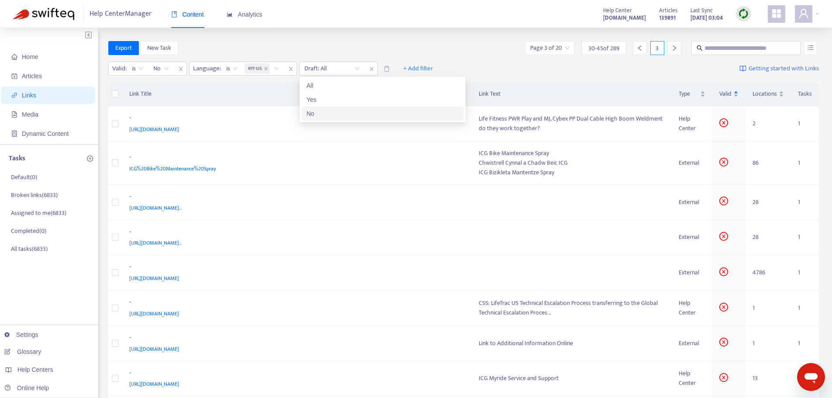
click at [318, 117] on div "No" at bounding box center [383, 114] width 152 height 10
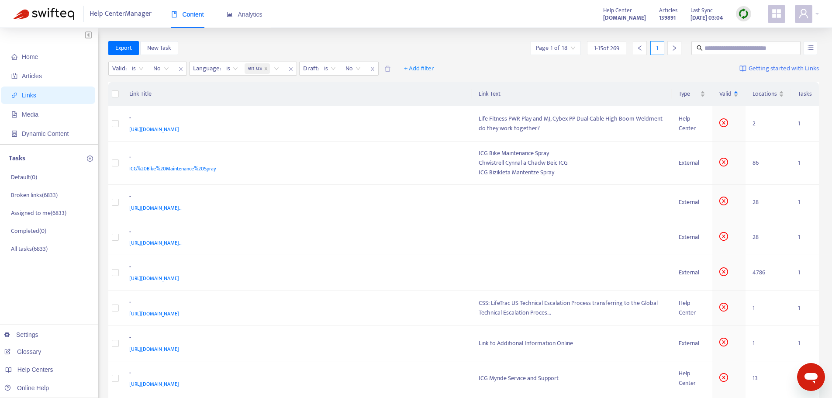
click at [511, 65] on div "Valid : is No Language : is en-us Draft : is No No + Add filter Getting started…" at bounding box center [463, 71] width 711 height 24
click at [179, 279] on span "[URL][DOMAIN_NAME]" at bounding box center [154, 278] width 50 height 9
click at [723, 274] on icon "close-circle" at bounding box center [723, 271] width 9 height 9
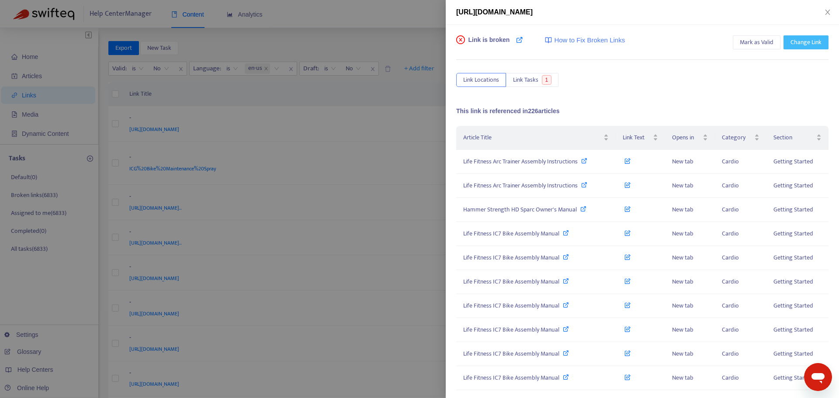
click at [815, 40] on button "Change Link" at bounding box center [805, 42] width 45 height 14
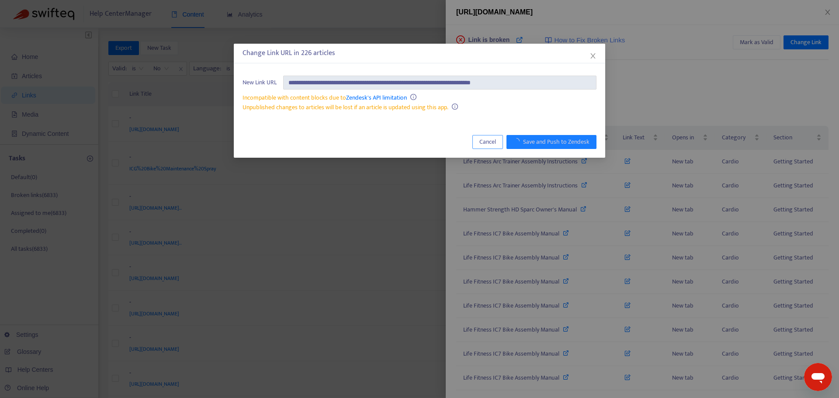
click at [482, 140] on span "Cancel" at bounding box center [487, 142] width 17 height 10
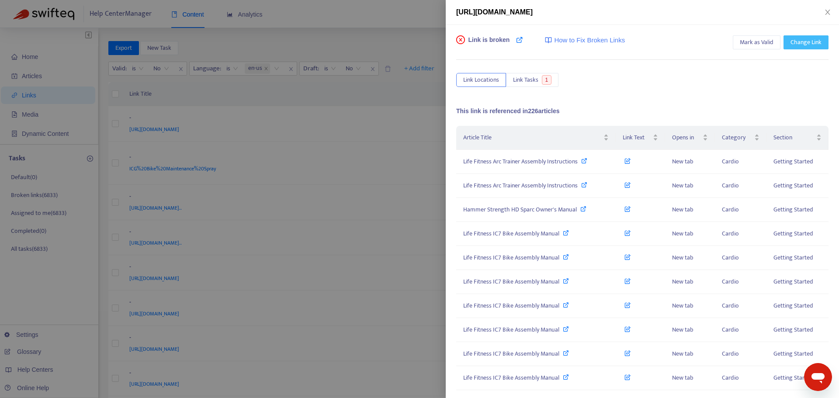
click at [790, 41] on span "Change Link" at bounding box center [805, 43] width 31 height 10
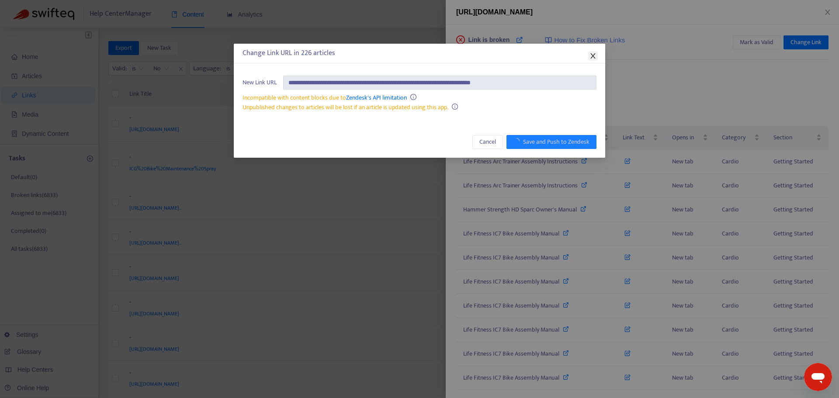
click at [593, 53] on icon "close" at bounding box center [592, 55] width 7 height 7
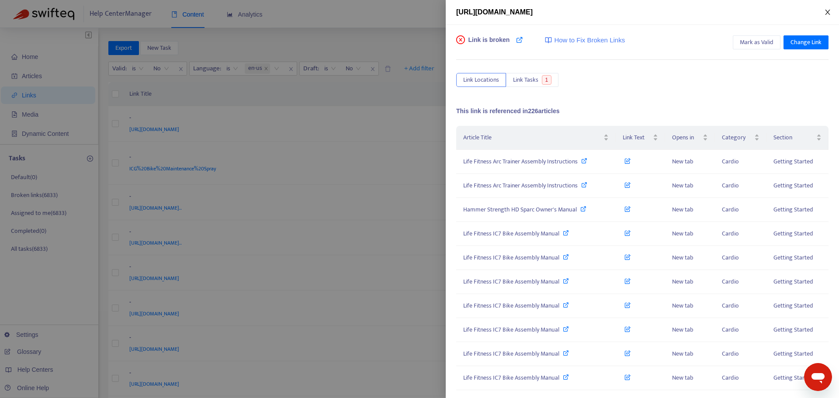
click at [825, 12] on icon "close" at bounding box center [827, 12] width 7 height 7
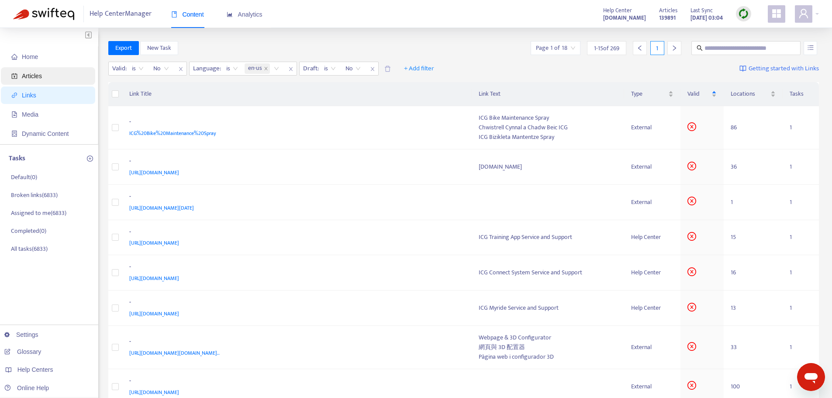
click at [33, 73] on span "Articles" at bounding box center [32, 76] width 20 height 7
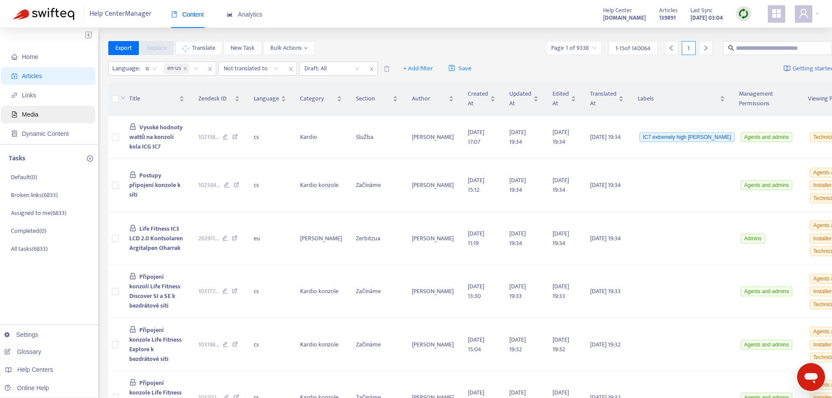
click at [33, 114] on span "Media" at bounding box center [30, 114] width 17 height 7
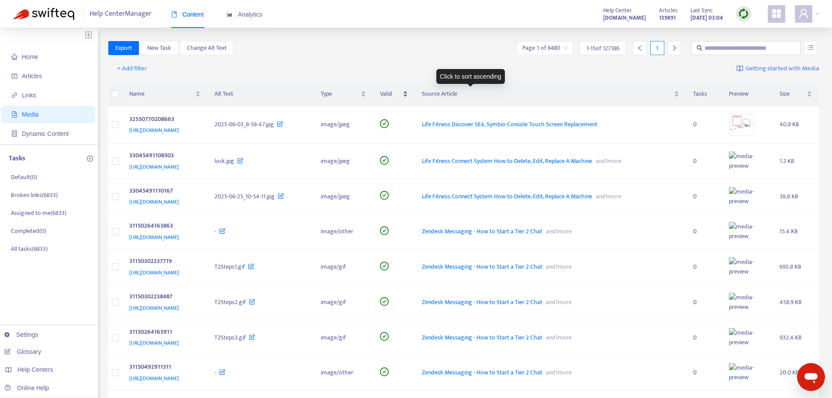
click at [408, 95] on div "Valid" at bounding box center [394, 94] width 28 height 10
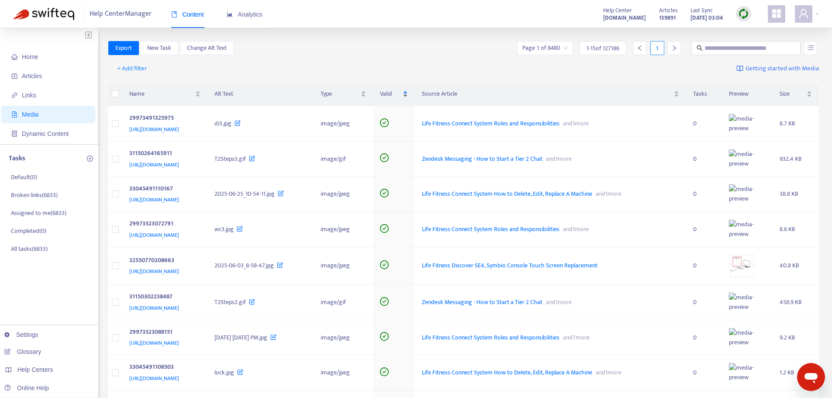
click at [408, 95] on div "Valid" at bounding box center [394, 94] width 28 height 10
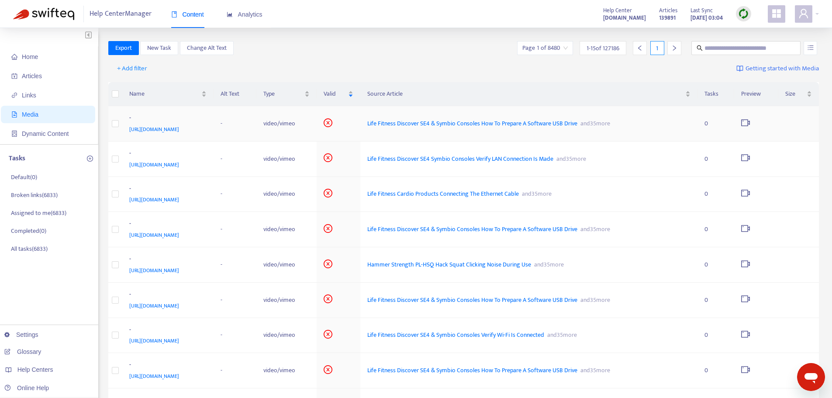
click at [179, 134] on span "https://player.vimeo.com/video/1117845615?h=d9a200e871" at bounding box center [154, 129] width 50 height 9
click at [577, 128] on span "Life Fitness Discover SE4 & Symbio Consoles How To Prepare A Software USB Drive" at bounding box center [472, 123] width 210 height 10
click at [42, 131] on span "Dynamic Content" at bounding box center [45, 133] width 47 height 7
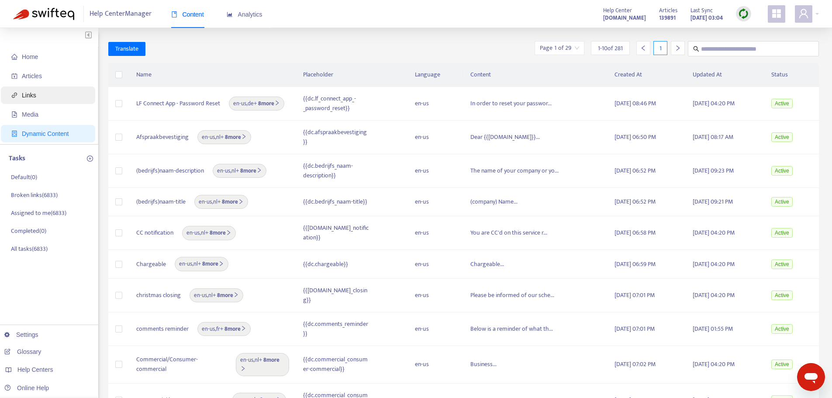
click at [32, 97] on span "Links" at bounding box center [29, 95] width 14 height 7
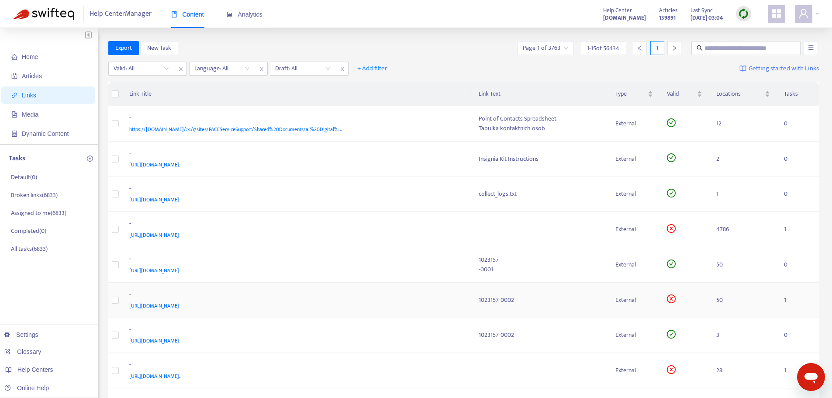
click at [179, 308] on span "https://kb.cybexintl.com/Assembly_Manuals/Arc_Trainer/Integrity_Plus/1023157-00…" at bounding box center [154, 305] width 50 height 9
click at [38, 196] on p "Broken links ( 6833 )" at bounding box center [34, 195] width 47 height 9
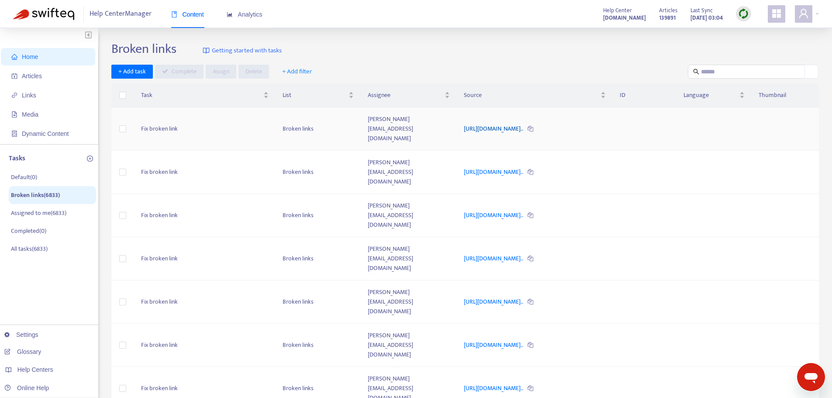
click at [524, 124] on link "https://kb.cybexintl.com/Assembly_Manuals/Treadmill/Symbio_Runne..." at bounding box center [494, 129] width 60 height 10
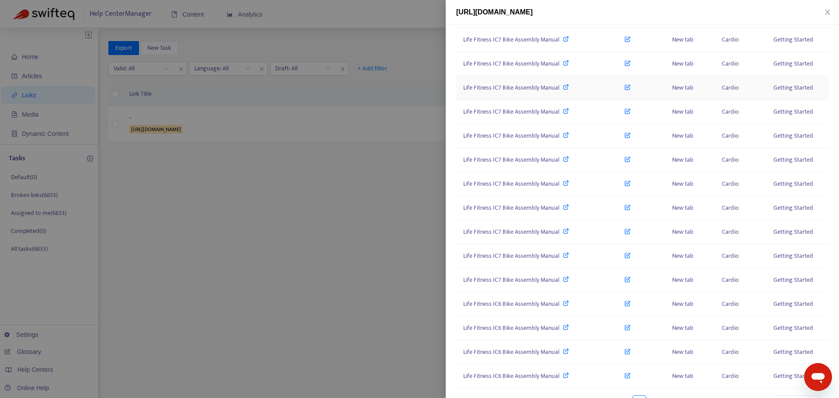
scroll to position [261, 0]
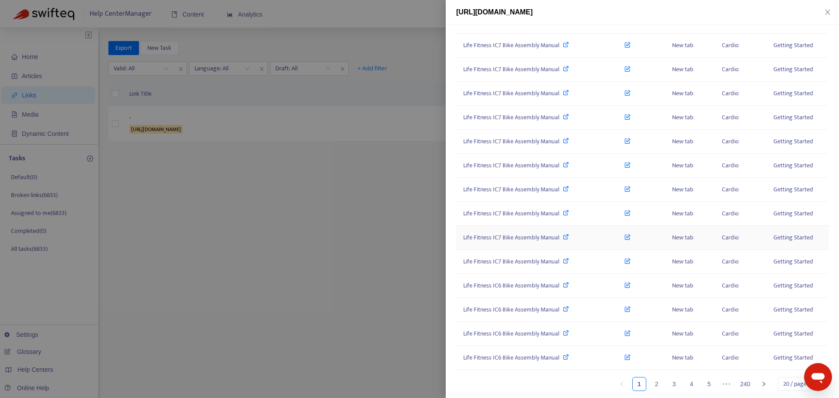
click at [528, 237] on span "Life Fitness IC7 Bike Assembly Manual" at bounding box center [511, 237] width 96 height 10
